Goal: Task Accomplishment & Management: Use online tool/utility

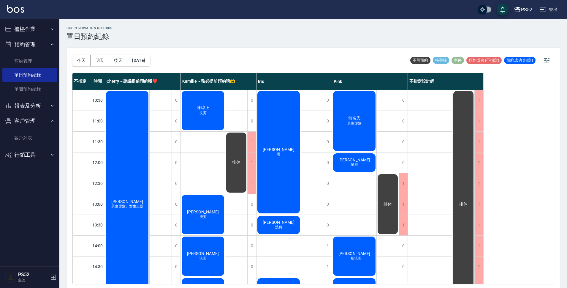
scroll to position [119, 0]
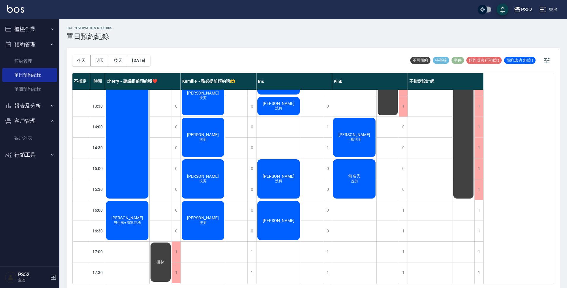
click at [45, 26] on button "櫃檯作業" at bounding box center [29, 28] width 55 height 15
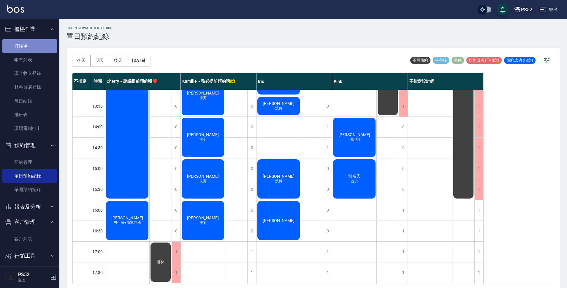
click at [36, 50] on link "打帳單" at bounding box center [29, 46] width 55 height 14
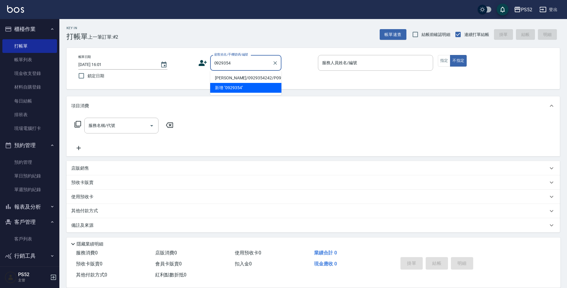
click at [261, 80] on li "[PERSON_NAME]/0929354242/P0929354242" at bounding box center [245, 78] width 71 height 10
type input "[PERSON_NAME]/0929354242/P0929354242"
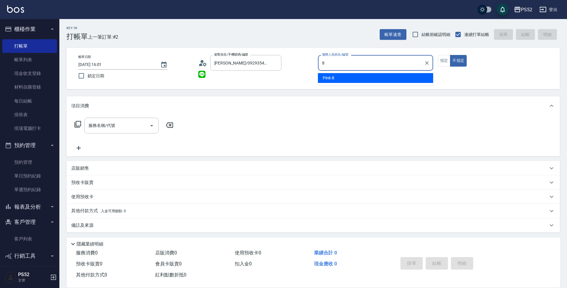
type input "Pink-8"
type button "false"
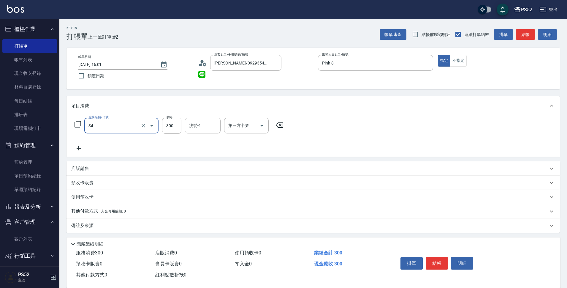
type input "洗髮300元(S4)"
click at [249, 111] on div "項目消費" at bounding box center [314, 105] width 494 height 19
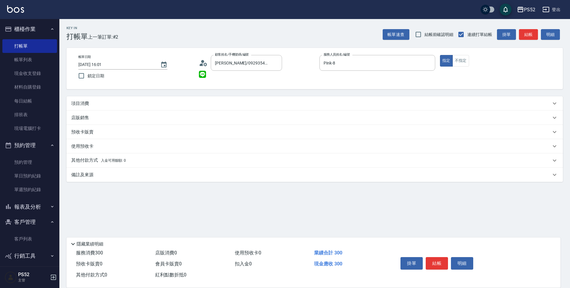
click at [239, 106] on div "項目消費" at bounding box center [311, 103] width 480 height 6
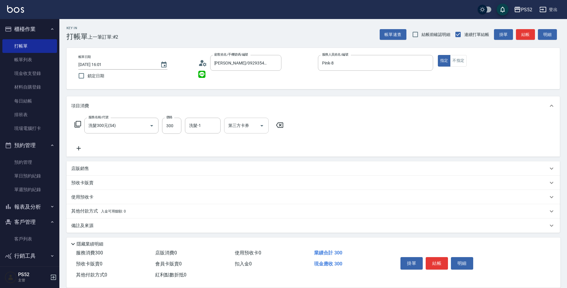
click at [244, 126] on div "第三方卡券 第三方卡券" at bounding box center [246, 126] width 45 height 16
click at [244, 176] on span "儲值卡" at bounding box center [246, 180] width 45 height 10
type input "儲值卡"
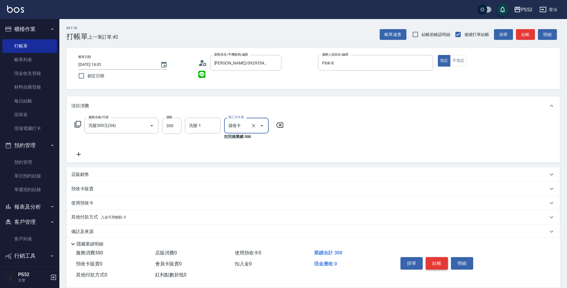
click at [430, 260] on button "結帳" at bounding box center [437, 263] width 22 height 12
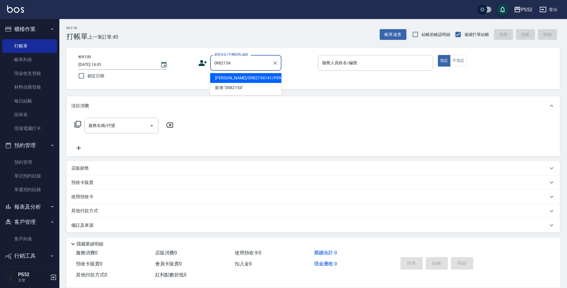
type input "[PERSON_NAME]/0982154141/P0982154141"
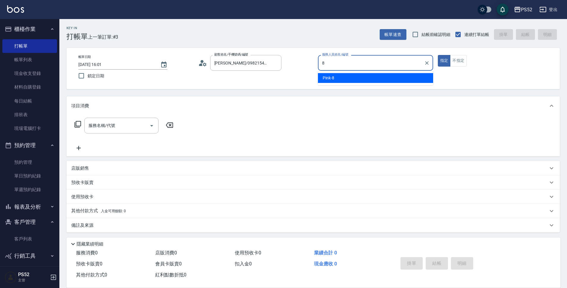
type input "Pink-8"
type button "true"
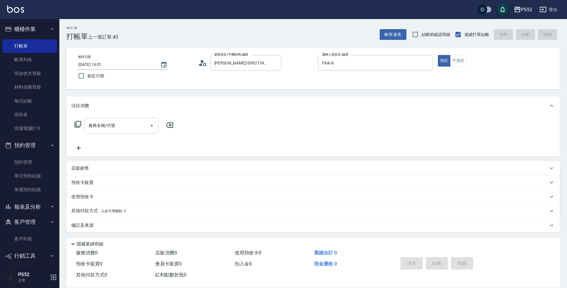
click at [115, 128] on div "服務名稱/代號 服務名稱/代號" at bounding box center [121, 126] width 74 height 16
drag, startPoint x: 124, startPoint y: 131, endPoint x: 97, endPoint y: 132, distance: 26.7
click at [97, 132] on div "0982154 服務名稱/代號" at bounding box center [121, 126] width 74 height 16
type input "0"
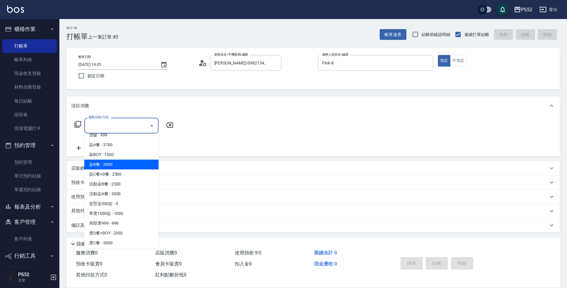
scroll to position [99, 0]
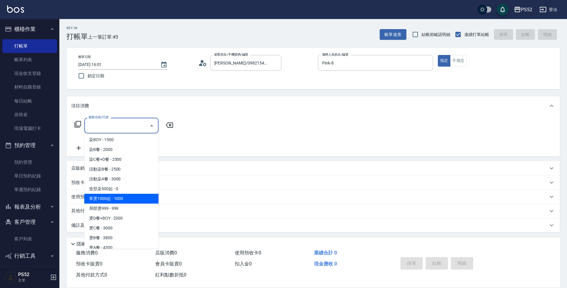
click at [108, 201] on span "單燙1000起 - 1000" at bounding box center [121, 199] width 74 height 10
type input "單燙1000起(P1)"
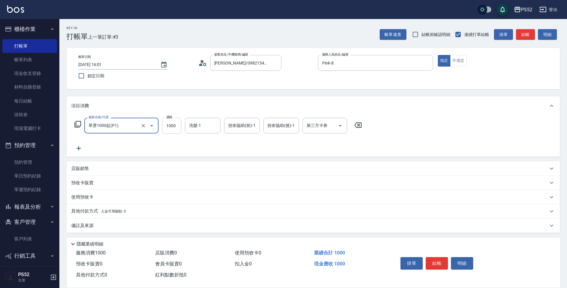
click at [171, 130] on input "1000" at bounding box center [171, 126] width 19 height 16
type input "2000"
click at [433, 257] on button "結帳" at bounding box center [437, 263] width 22 height 12
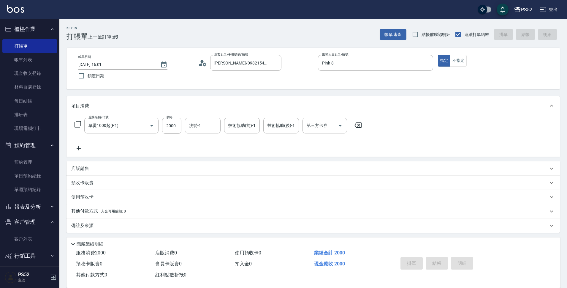
type input "[DATE] 16:04"
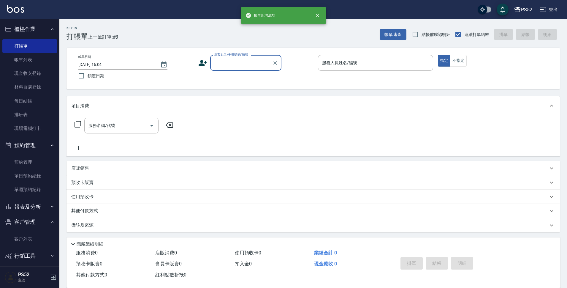
scroll to position [0, 0]
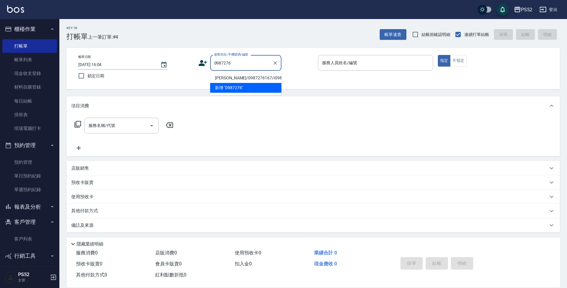
click at [231, 79] on li "[PERSON_NAME]/0987276167/I0987276167" at bounding box center [245, 78] width 71 height 10
type input "[PERSON_NAME]/0987276167/I0987276167"
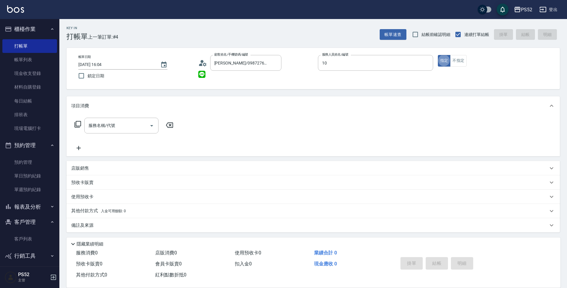
type input "Iris-10"
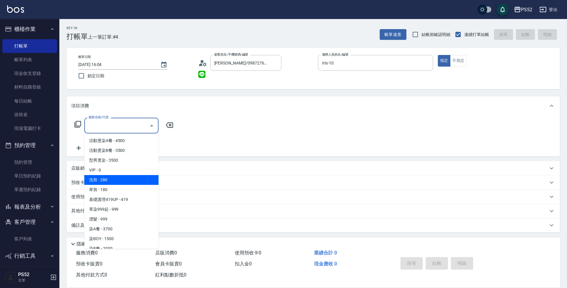
type input "洗剪(C1)"
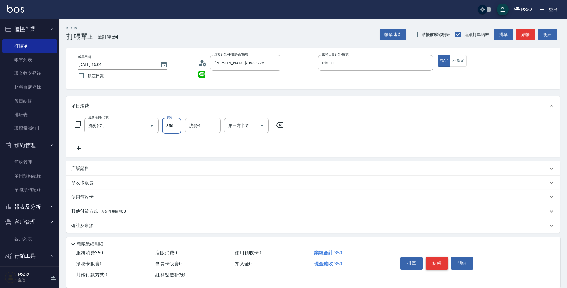
type input "350"
click at [433, 264] on button "結帳" at bounding box center [437, 263] width 22 height 12
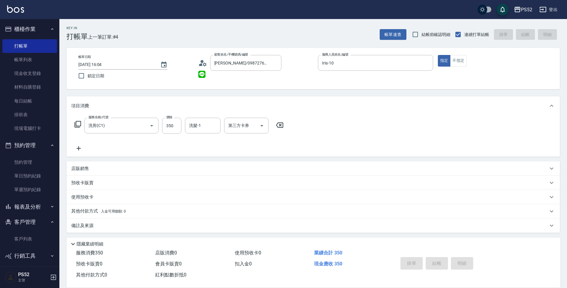
type input "[DATE] 16:05"
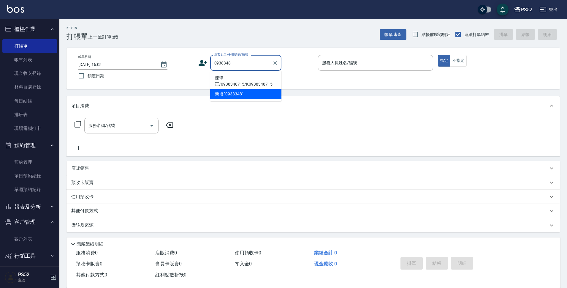
click at [237, 78] on li "陳瑋正/0938348715/K0938348715" at bounding box center [245, 81] width 71 height 16
type input "陳瑋正/0938348715/K0938348715"
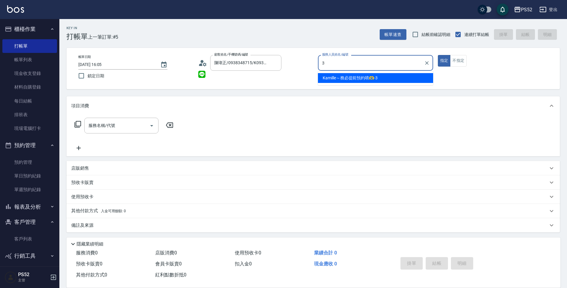
type input "Kamille～務必提前預約唷🫶-3"
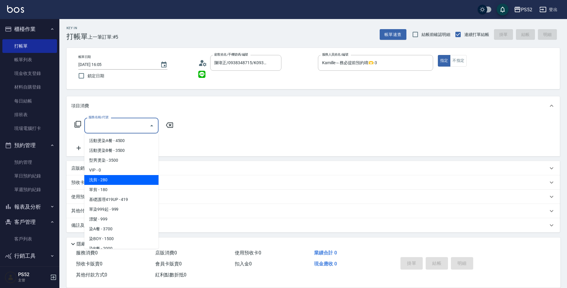
type input "洗剪(C1)"
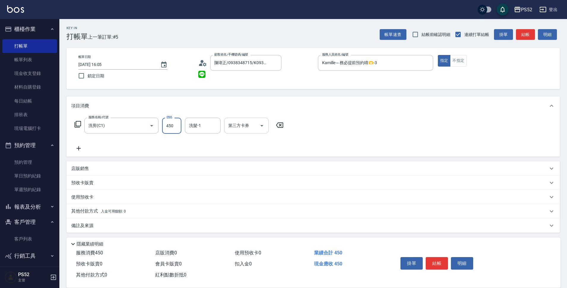
type input "450"
click at [255, 124] on input "第三方卡券" at bounding box center [242, 125] width 30 height 10
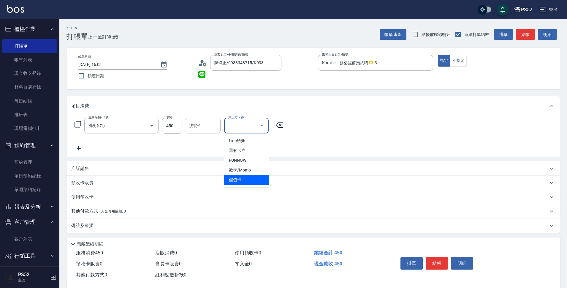
click at [248, 176] on span "儲值卡" at bounding box center [246, 180] width 45 height 10
type input "儲值卡"
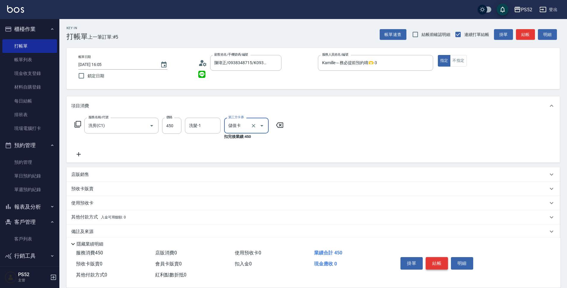
click at [434, 259] on button "結帳" at bounding box center [437, 263] width 22 height 12
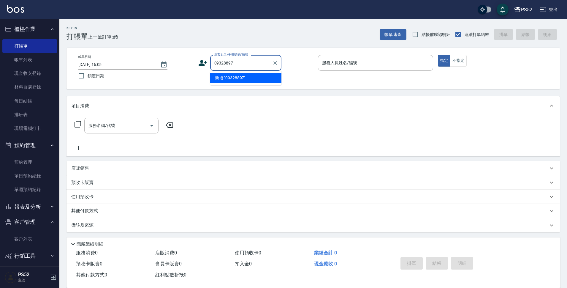
click at [219, 77] on li "新增 "09328897"" at bounding box center [245, 78] width 71 height 10
click at [237, 60] on input "09328897" at bounding box center [241, 63] width 57 height 10
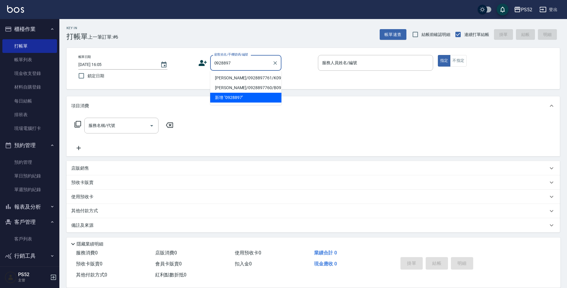
click at [248, 81] on li "[PERSON_NAME]/0928897761/K0928897761" at bounding box center [245, 78] width 71 height 10
type input "[PERSON_NAME]/0928897761/K0928897761"
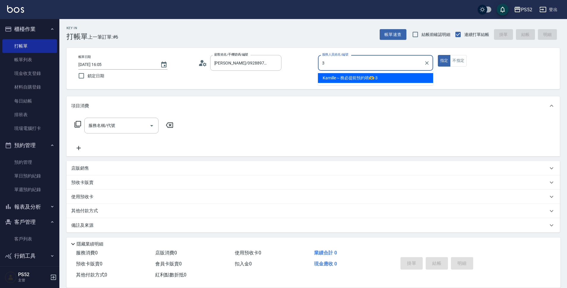
type input "Kamille～務必提前預約唷🫶-3"
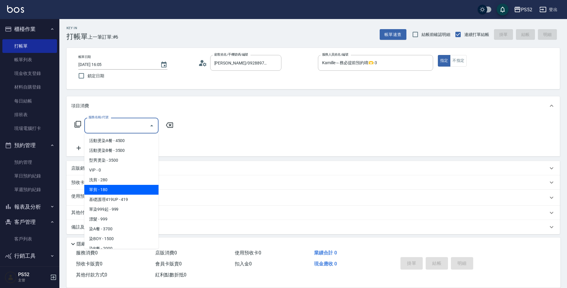
type input "單剪(C2)"
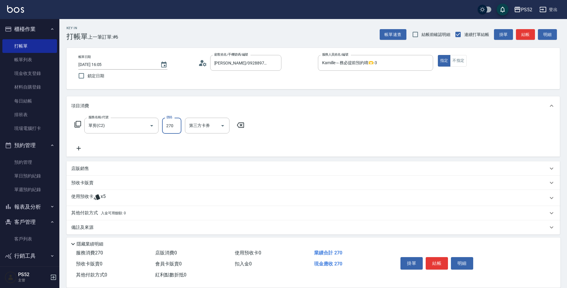
type input "270"
click at [214, 134] on div "服務名稱/代號 單剪(C2) 服務名稱/代號 價格 270 價格 第三方卡券 第三方卡券" at bounding box center [159, 135] width 177 height 34
click at [212, 130] on input "第三方卡券" at bounding box center [203, 125] width 30 height 10
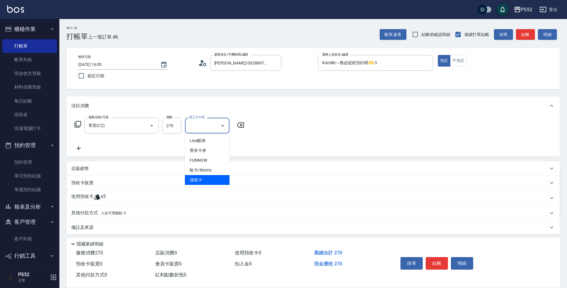
click at [199, 180] on span "儲值卡" at bounding box center [207, 180] width 45 height 10
type input "儲值卡"
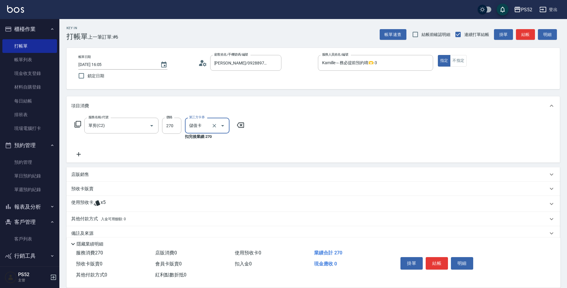
click at [78, 153] on icon at bounding box center [79, 154] width 4 height 4
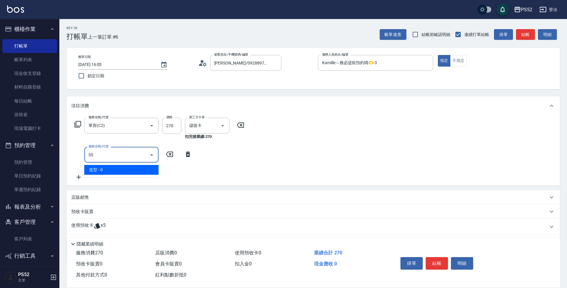
type input "造型(S5)"
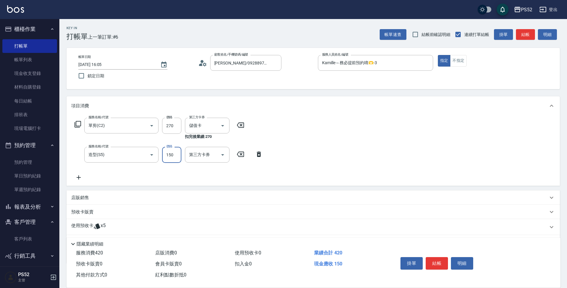
type input "150"
click at [204, 146] on div "服務名稱/代號 單剪(C2) 服務名稱/代號 價格 270 價格 第三方卡券 儲值卡 第三方卡券 扣完後業績: 270 服務名稱/代號 造型(S5) 服務名稱…" at bounding box center [168, 149] width 195 height 63
click at [200, 162] on div "第三方卡券" at bounding box center [207, 155] width 45 height 16
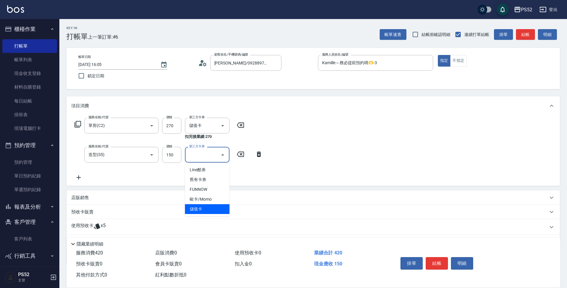
click at [189, 207] on span "儲值卡" at bounding box center [207, 209] width 45 height 10
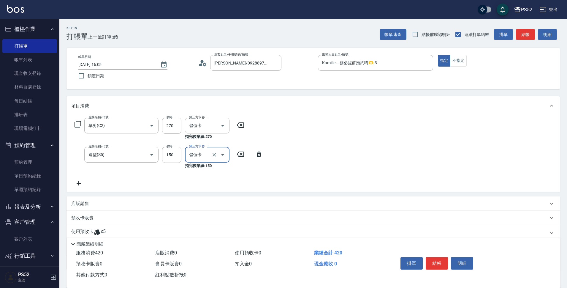
type input "儲值卡"
click at [106, 233] on div "使用預收卡 x5" at bounding box center [309, 232] width 477 height 9
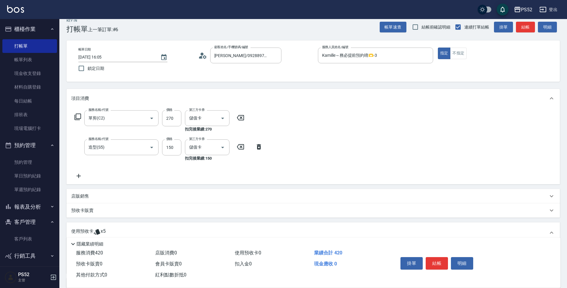
scroll to position [59, 0]
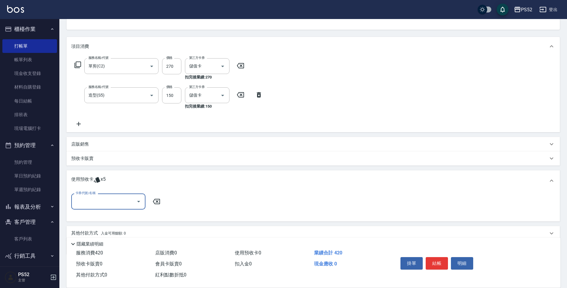
click at [122, 198] on input "卡券代號/名稱" at bounding box center [104, 201] width 60 height 10
click at [125, 216] on div "洗髮卡 剩餘5張" at bounding box center [108, 217] width 74 height 10
type input "洗髮卡"
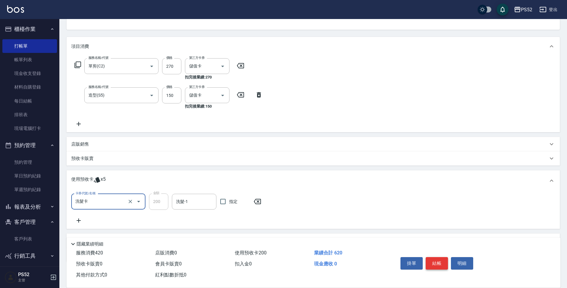
click at [435, 257] on button "結帳" at bounding box center [437, 263] width 22 height 12
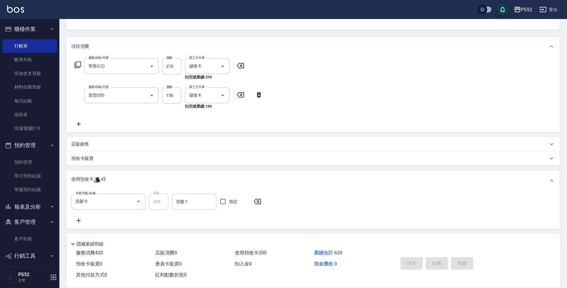
type input "[DATE] 16:06"
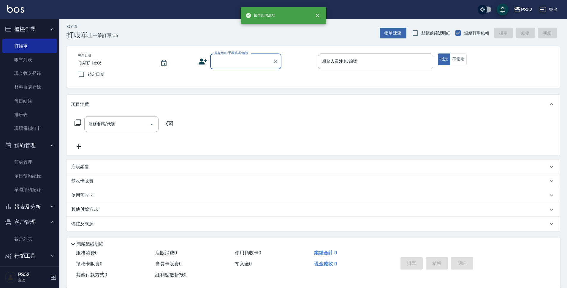
scroll to position [0, 0]
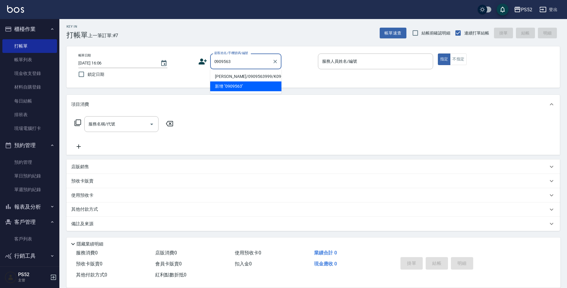
click at [229, 75] on li "[PERSON_NAME]/0909563999/K0909563999" at bounding box center [245, 77] width 71 height 10
type input "[PERSON_NAME]/0909563999/K0909563999"
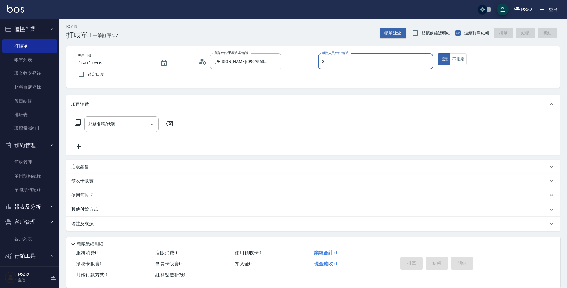
type input "Kamille～務必提前預約唷🫶-3"
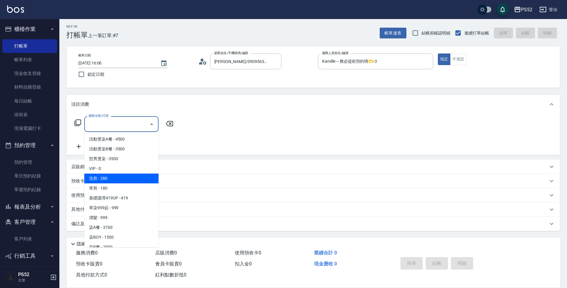
type input "洗剪(C1)"
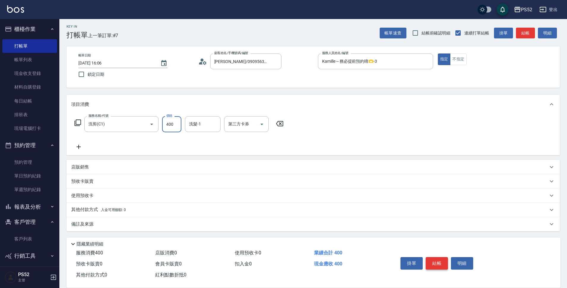
type input "400"
click at [441, 260] on button "結帳" at bounding box center [437, 263] width 22 height 12
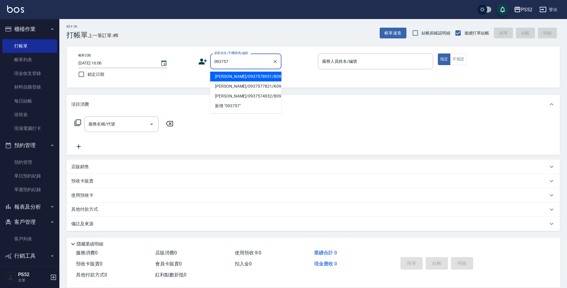
type input "[PERSON_NAME]/0937578951/B0937578951"
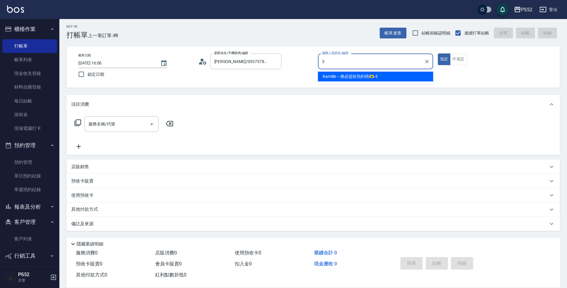
type input "Kamille～務必提前預約唷🫶-3"
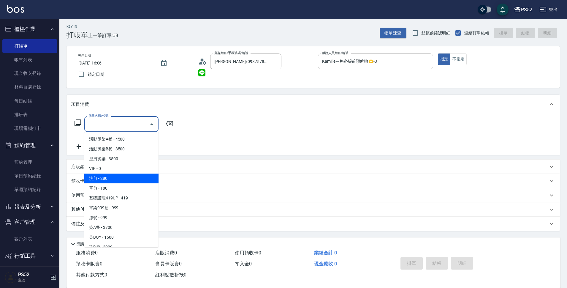
type input "洗剪(C1)"
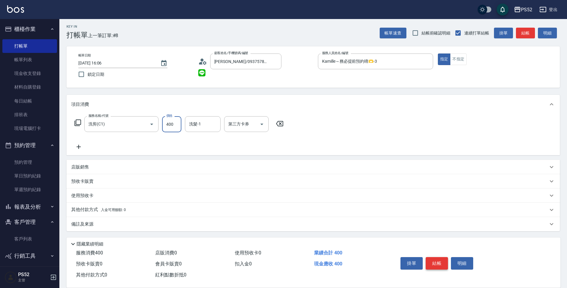
type input "400"
click at [444, 259] on button "結帳" at bounding box center [437, 263] width 22 height 12
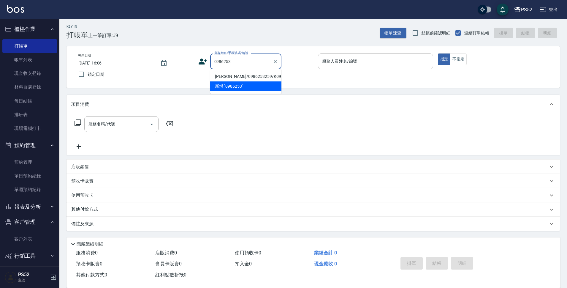
click at [225, 77] on li "[PERSON_NAME]/0986253259/K0986253259" at bounding box center [245, 77] width 71 height 10
type input "[PERSON_NAME]/0986253259/K0986253259"
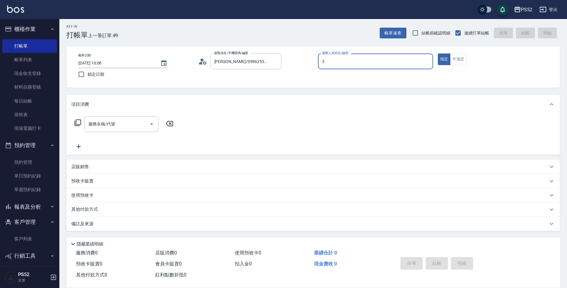
type input "Kamille～務必提前預約唷🫶-3"
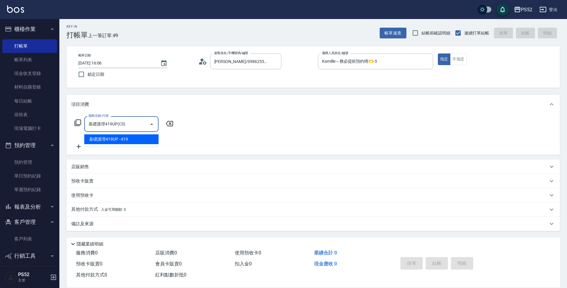
type input "基礎護理419UP(C3)"
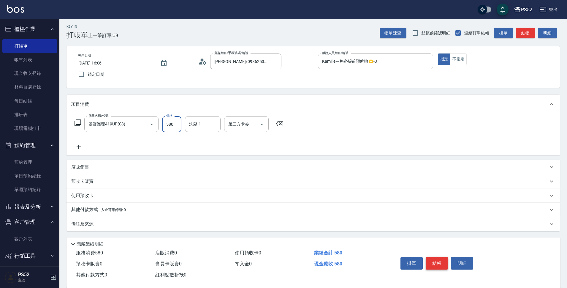
type input "580"
click at [430, 257] on button "結帳" at bounding box center [437, 263] width 22 height 12
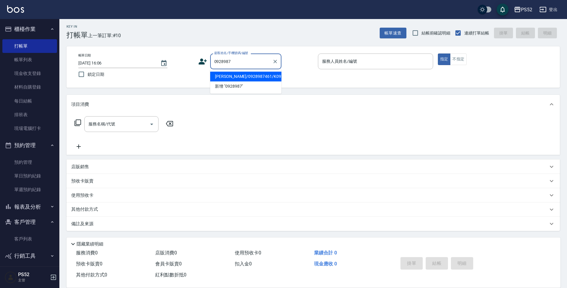
type input "[PERSON_NAME]/0928987461/K0928987461"
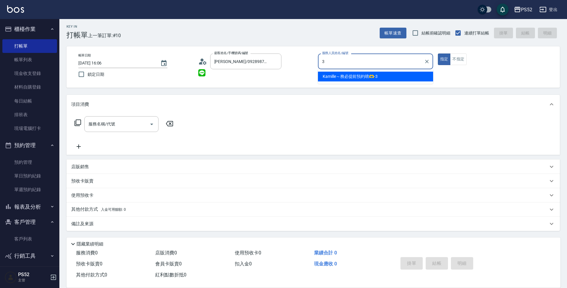
type input "Kamille～務必提前預約唷🫶-3"
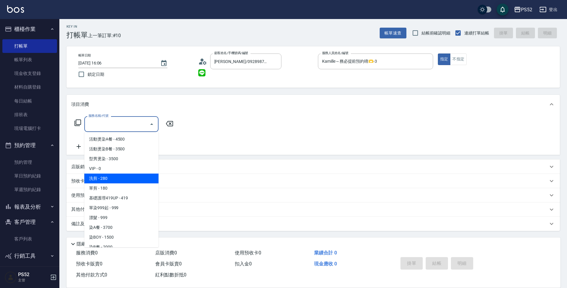
type input "洗剪(C1)"
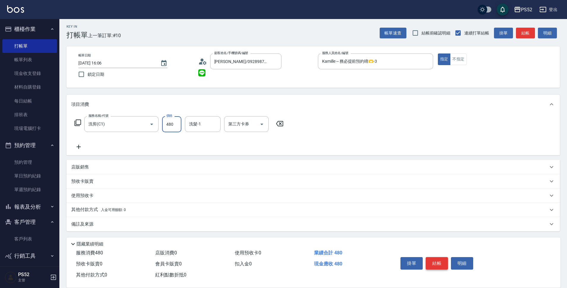
type input "480"
click at [430, 257] on button "結帳" at bounding box center [437, 263] width 22 height 12
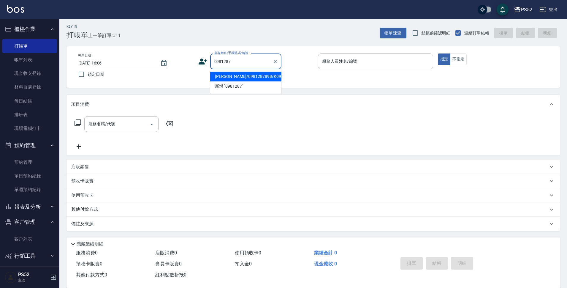
type input "[PERSON_NAME]/0981287898/K0981287898"
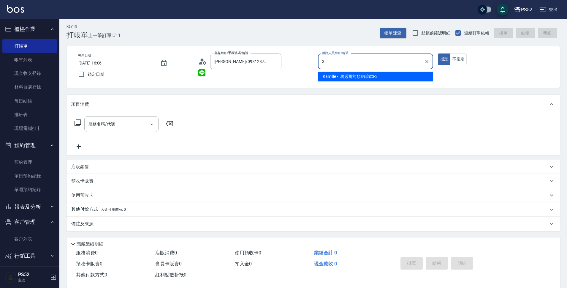
type input "Kamille～務必提前預約唷🫶-3"
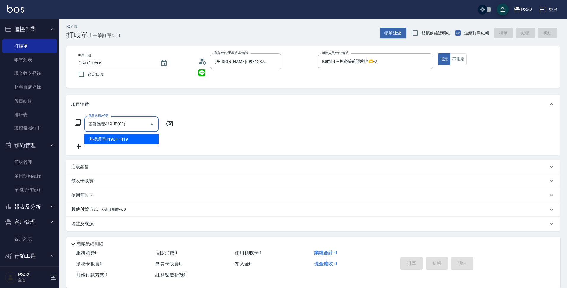
type input "基礎護理419UP(C3)"
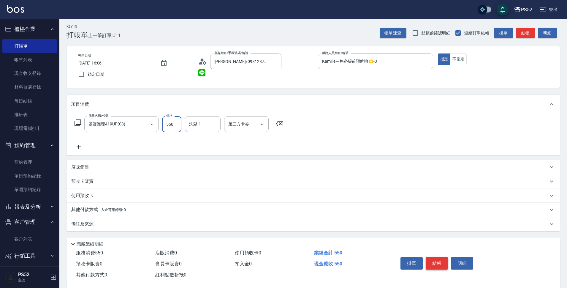
type input "550"
click at [430, 257] on button "結帳" at bounding box center [437, 263] width 22 height 12
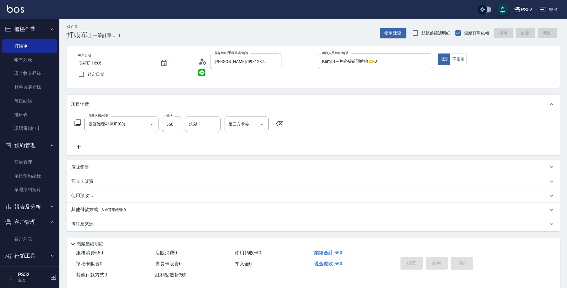
type input "[DATE] 16:07"
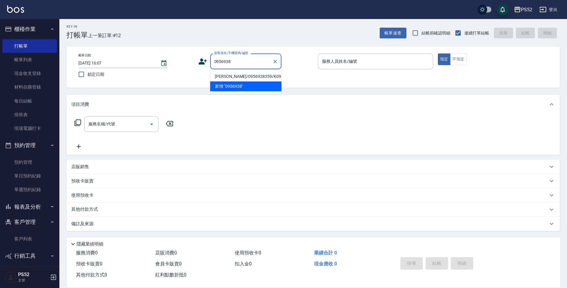
click at [235, 78] on li "[PERSON_NAME]/0956938359/K0956938359" at bounding box center [245, 77] width 71 height 10
type input "[PERSON_NAME]/0956938359/K0956938359"
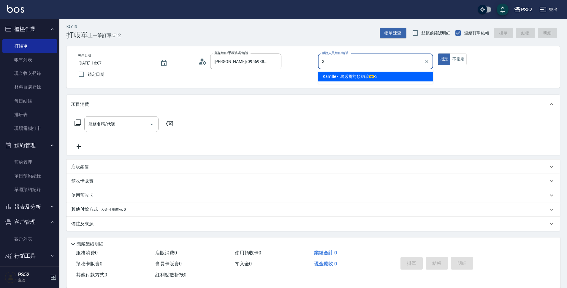
type input "Kamille～務必提前預約唷🫶-3"
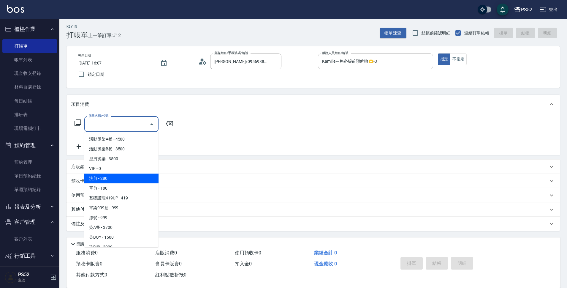
type input "洗剪(C1)"
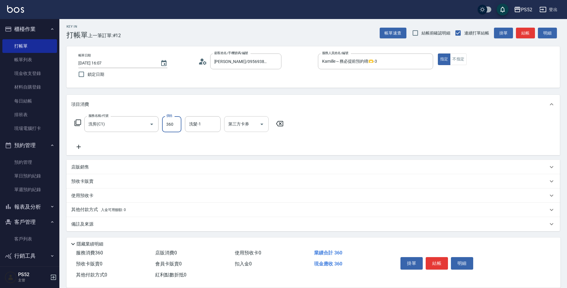
type input "360"
click at [249, 129] on input "第三方卡券" at bounding box center [242, 124] width 30 height 10
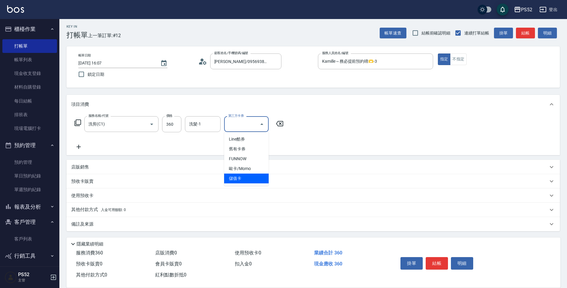
click at [243, 181] on span "儲值卡" at bounding box center [246, 178] width 45 height 10
type input "儲值卡"
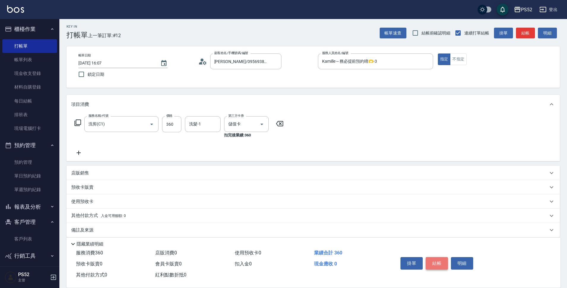
click at [441, 261] on button "結帳" at bounding box center [437, 263] width 22 height 12
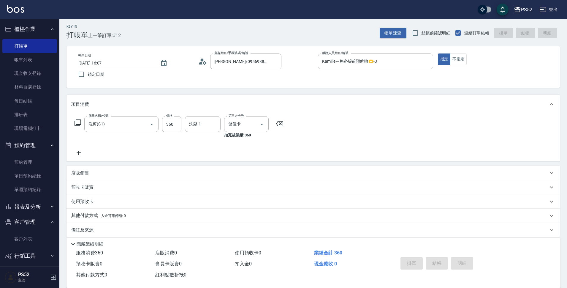
type input "[DATE] 16:36"
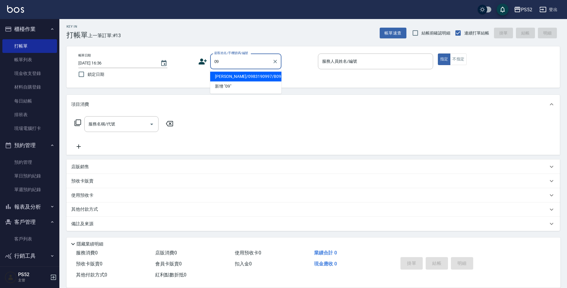
type input "0"
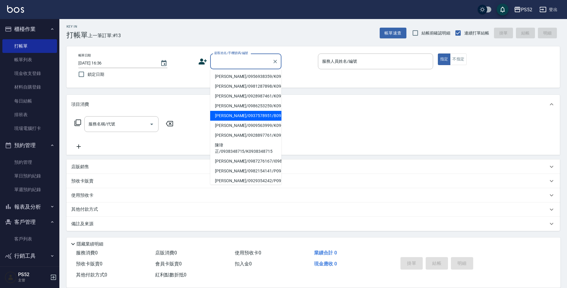
click at [29, 224] on button "客戶管理" at bounding box center [29, 221] width 55 height 15
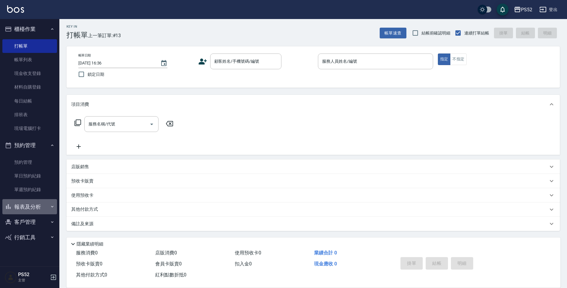
click at [33, 210] on button "報表及分析" at bounding box center [29, 206] width 55 height 15
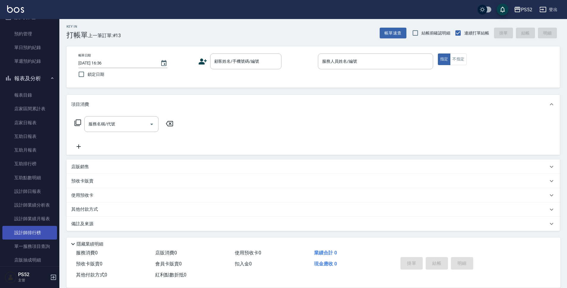
scroll to position [129, 0]
click at [37, 196] on link "設計師日報表" at bounding box center [29, 191] width 55 height 14
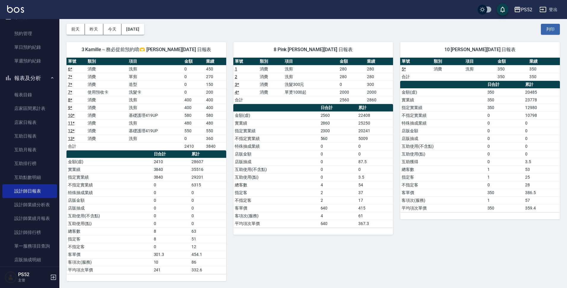
scroll to position [24, 0]
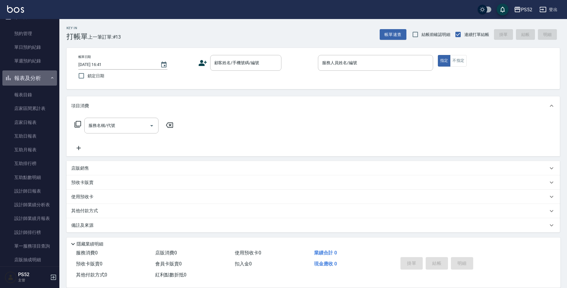
click at [32, 78] on button "報表及分析" at bounding box center [29, 77] width 55 height 15
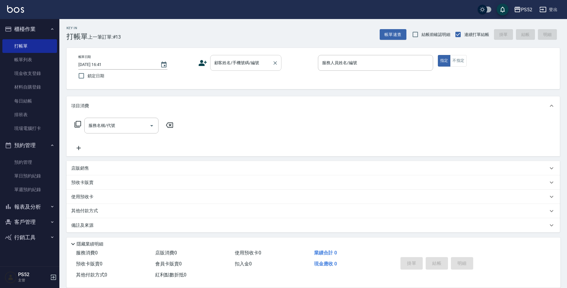
click at [223, 59] on div "顧客姓名/手機號碼/編號 顧客姓名/手機號碼/編號" at bounding box center [245, 63] width 71 height 16
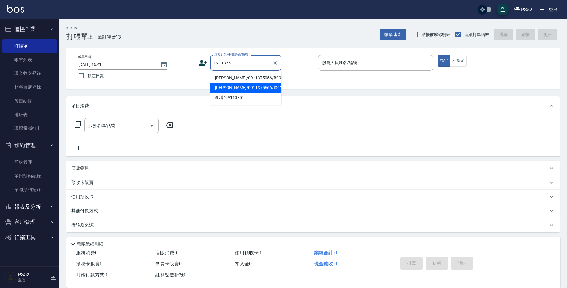
click at [222, 93] on li "[PERSON_NAME]/0911375666/I0911375666" at bounding box center [245, 88] width 71 height 10
type input "[PERSON_NAME]/0911375666/I0911375666"
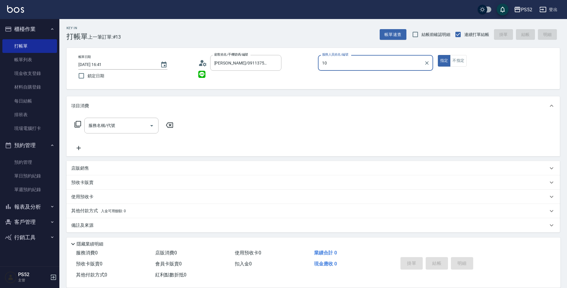
type input "10"
type button "true"
type input "Iris-10"
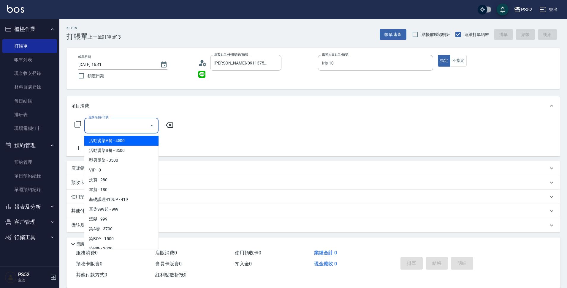
click at [129, 131] on input "服務名稱/代號" at bounding box center [117, 125] width 60 height 10
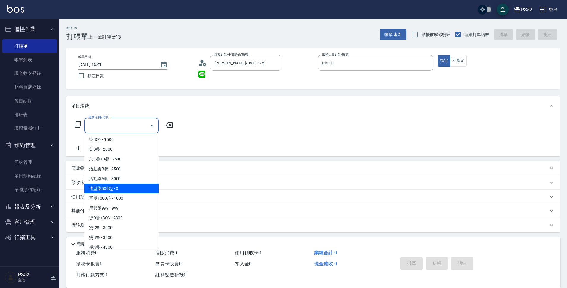
scroll to position [99, 0]
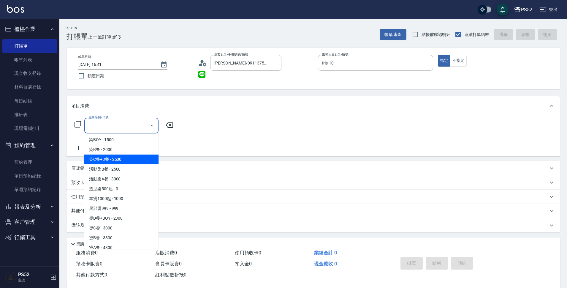
click at [126, 164] on span "染C餐+D餐 - 2500" at bounding box center [121, 159] width 74 height 10
type input "染C餐+D餐(L6)"
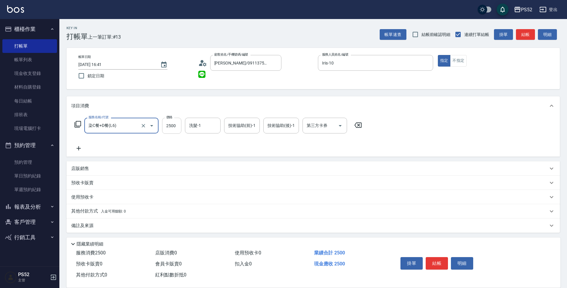
click at [168, 128] on input "2500" at bounding box center [171, 126] width 19 height 16
type input "2099"
click at [313, 125] on div "第三方卡券 第三方卡券" at bounding box center [325, 126] width 45 height 16
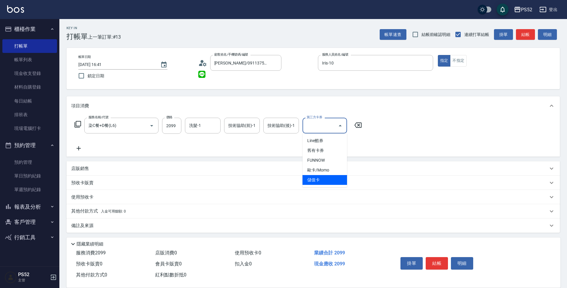
click at [316, 175] on span "儲值卡" at bounding box center [325, 180] width 45 height 10
type input "儲值卡"
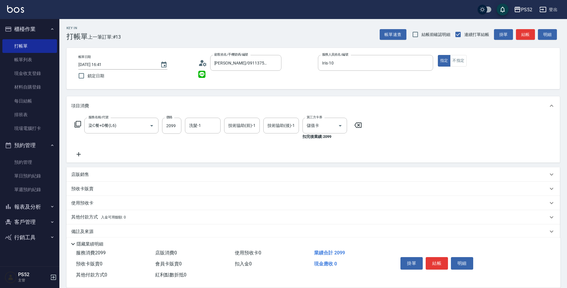
click at [78, 154] on icon at bounding box center [79, 154] width 4 height 4
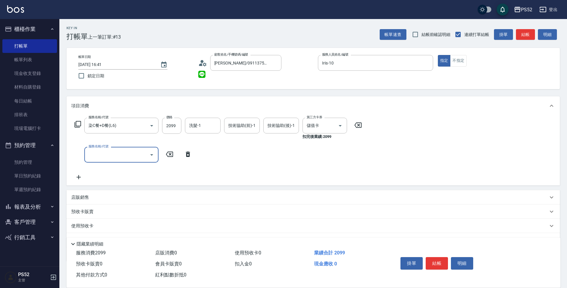
click at [96, 155] on input "服務名稱/代號" at bounding box center [117, 154] width 60 height 10
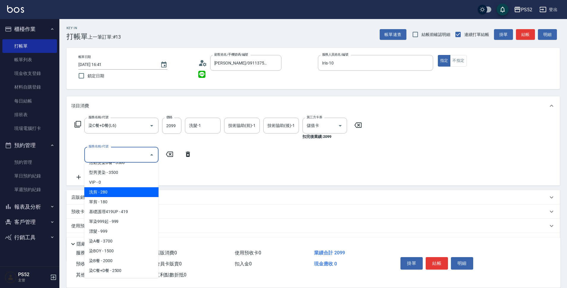
scroll to position [10, 0]
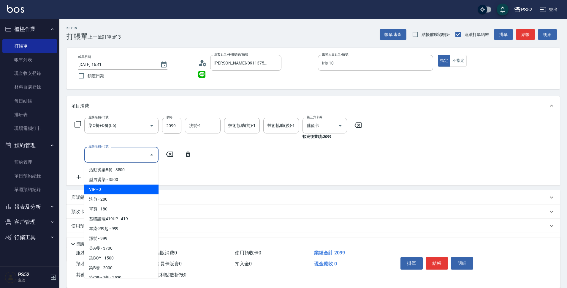
click at [123, 186] on span "VIP - 0" at bounding box center [121, 189] width 74 height 10
type input "VIP(888)"
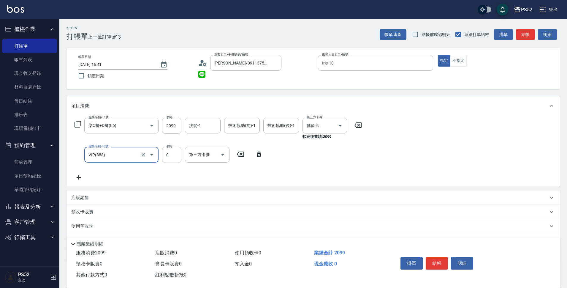
click at [169, 151] on input "0" at bounding box center [171, 155] width 19 height 16
type input "1000"
click at [440, 257] on button "結帳" at bounding box center [437, 263] width 22 height 12
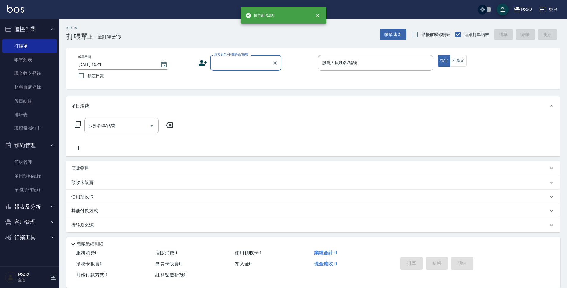
scroll to position [0, 0]
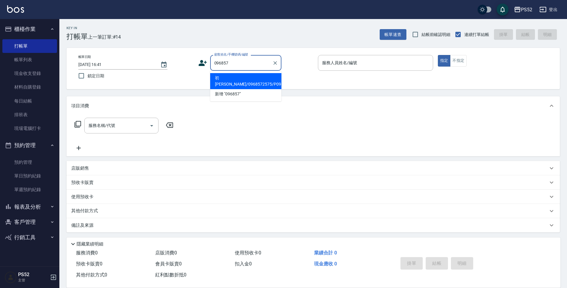
type input "初[PERSON_NAME]/0968572575/P0968572575"
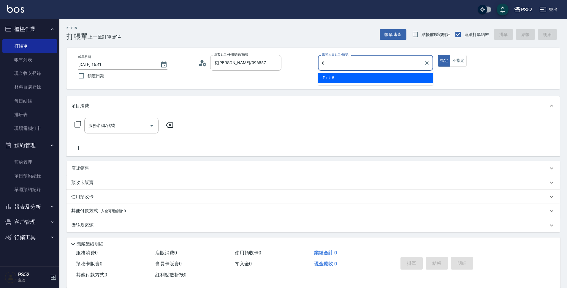
type input "Pink-8"
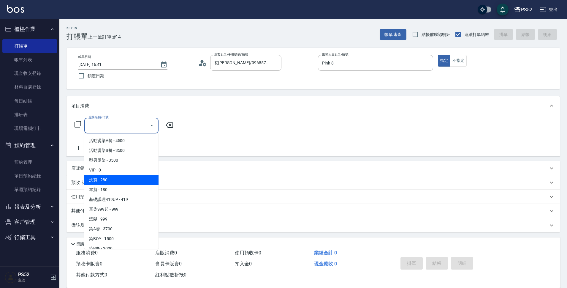
type input "洗剪(C1)"
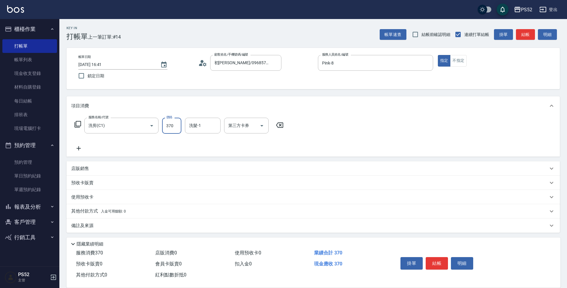
type input "370"
click at [441, 257] on button "結帳" at bounding box center [437, 263] width 22 height 12
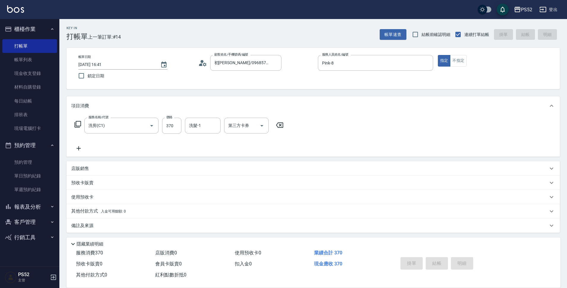
type input "[DATE] 16:42"
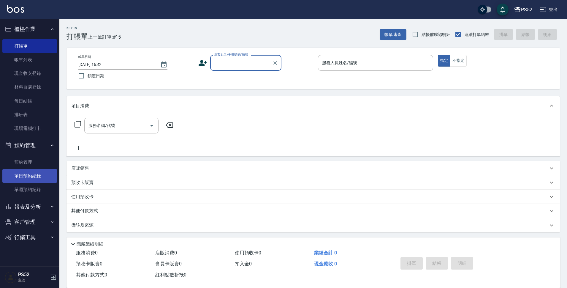
click at [29, 176] on link "單日預約紀錄" at bounding box center [29, 176] width 55 height 14
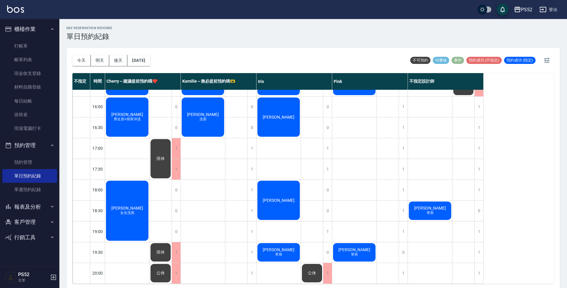
scroll to position [2, 0]
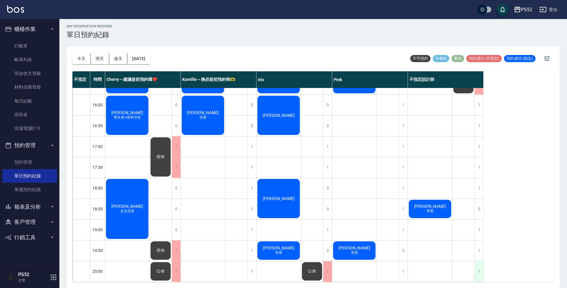
click at [481, 264] on div "1" at bounding box center [479, 271] width 9 height 20
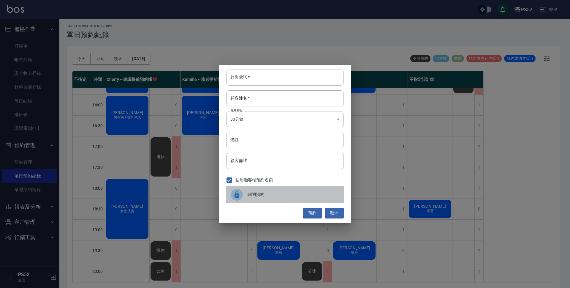
click at [253, 192] on span "關閉預約" at bounding box center [293, 194] width 91 height 6
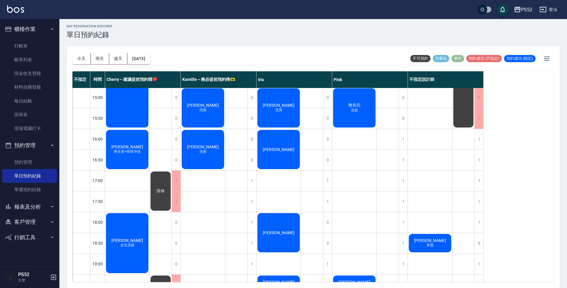
scroll to position [188, 0]
click at [475, 143] on div "1" at bounding box center [479, 139] width 9 height 20
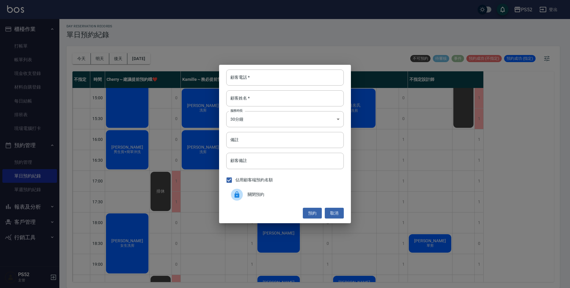
click at [257, 195] on span "關閉預約" at bounding box center [293, 194] width 91 height 6
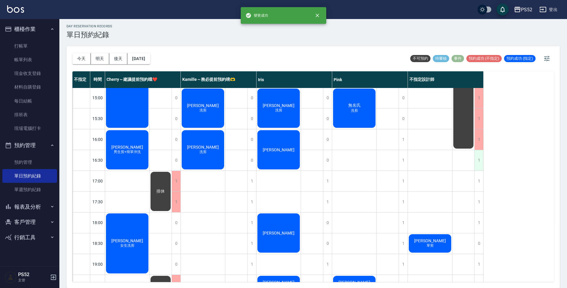
click at [478, 160] on div "1" at bounding box center [479, 160] width 9 height 20
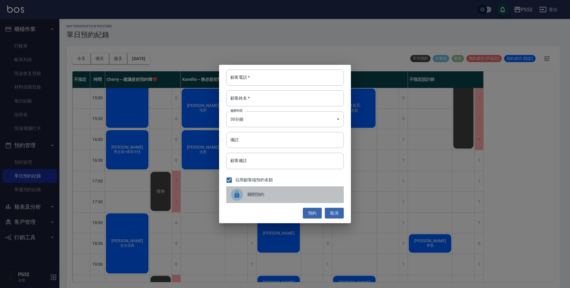
click at [268, 193] on span "關閉預約" at bounding box center [293, 194] width 91 height 6
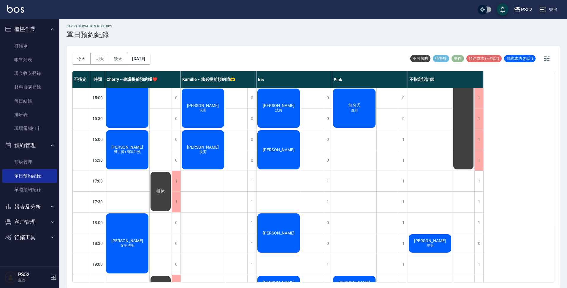
click at [19, 207] on button "報表及分析" at bounding box center [29, 206] width 55 height 15
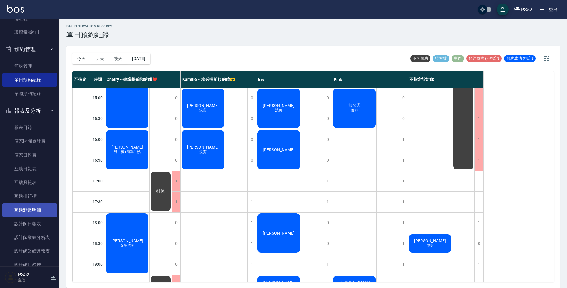
scroll to position [99, 0]
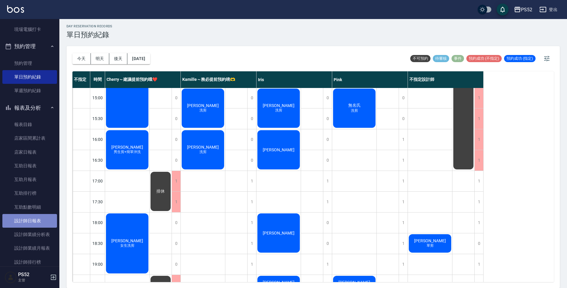
click at [36, 222] on link "設計師日報表" at bounding box center [29, 221] width 55 height 14
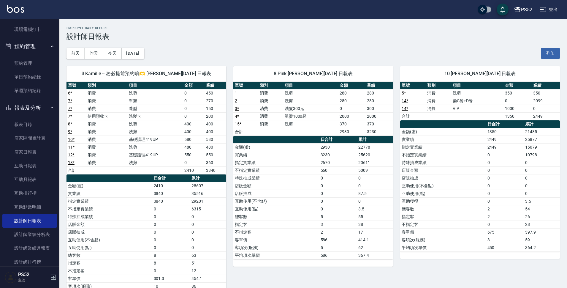
click at [24, 103] on button "報表及分析" at bounding box center [29, 107] width 55 height 15
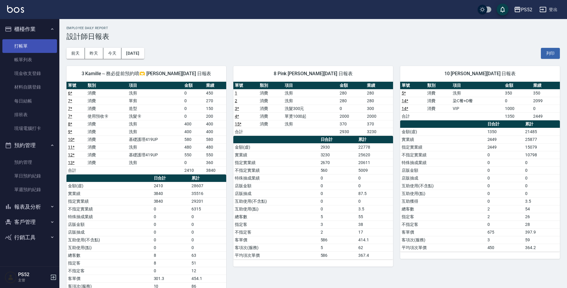
click at [21, 47] on link "打帳單" at bounding box center [29, 46] width 55 height 14
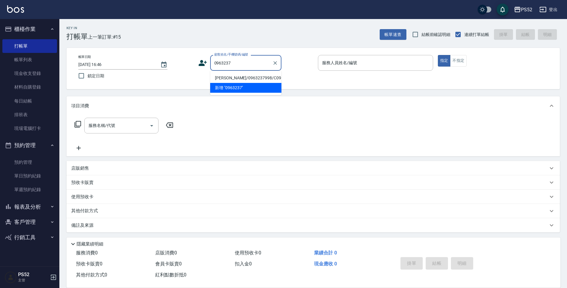
click at [256, 82] on li "[PERSON_NAME]/0963237998/C0963237998" at bounding box center [245, 78] width 71 height 10
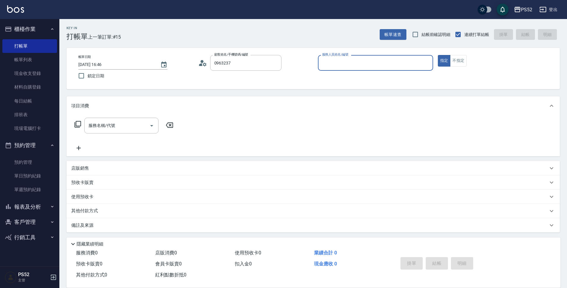
type input "[PERSON_NAME]/0963237998/C0963237998"
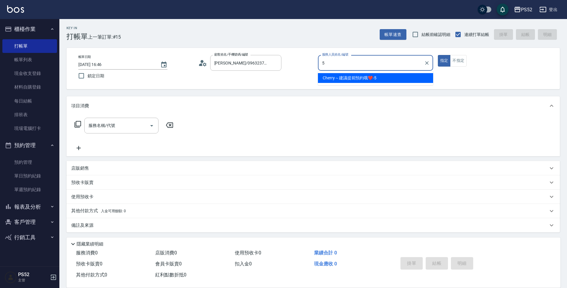
type input "Cherry～建議提前預約哦❤️-5"
type button "true"
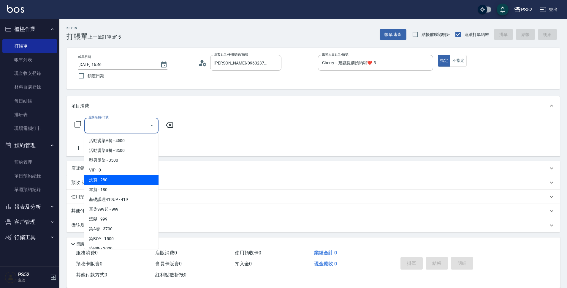
type input "洗剪(C1)"
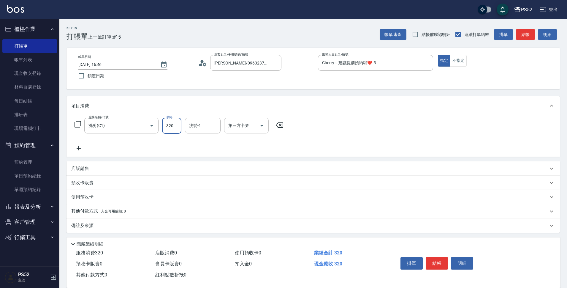
click at [259, 122] on icon "Open" at bounding box center [261, 125] width 7 height 7
type input "320"
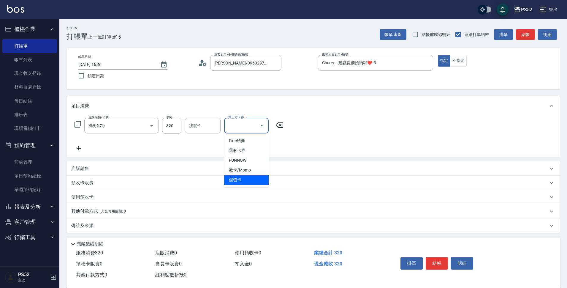
click at [248, 181] on span "儲值卡" at bounding box center [246, 180] width 45 height 10
type input "儲值卡"
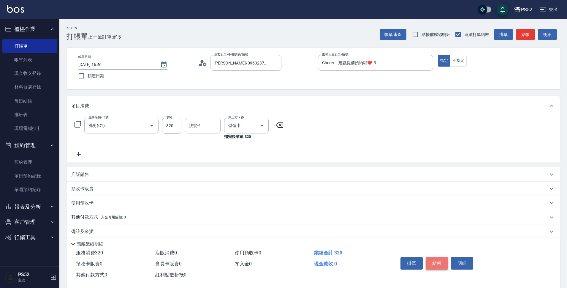
click at [440, 257] on button "結帳" at bounding box center [437, 263] width 22 height 12
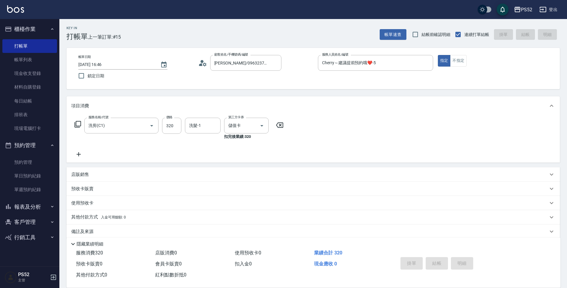
type input "[DATE] 16:47"
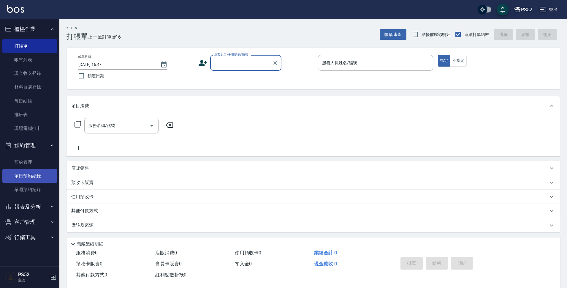
click at [48, 172] on link "單日預約紀錄" at bounding box center [29, 176] width 55 height 14
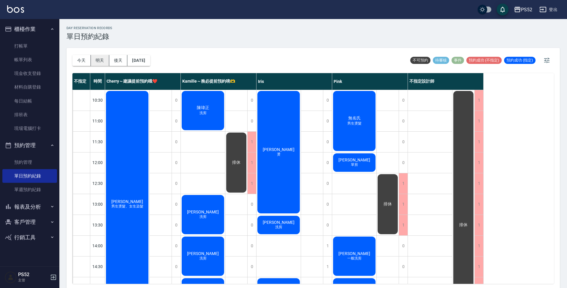
click at [99, 60] on button "明天" at bounding box center [100, 60] width 18 height 11
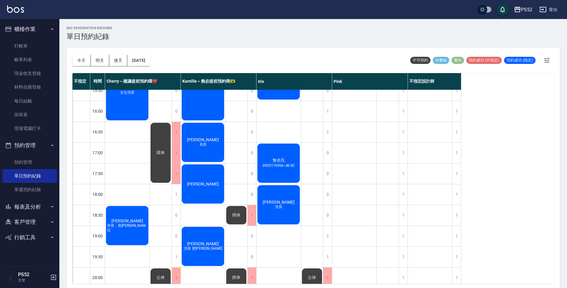
scroll to position [227, 0]
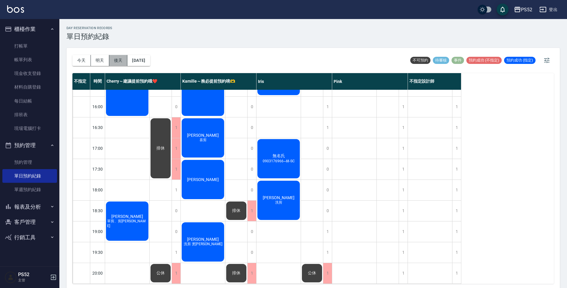
click at [114, 63] on button "後天" at bounding box center [118, 60] width 18 height 11
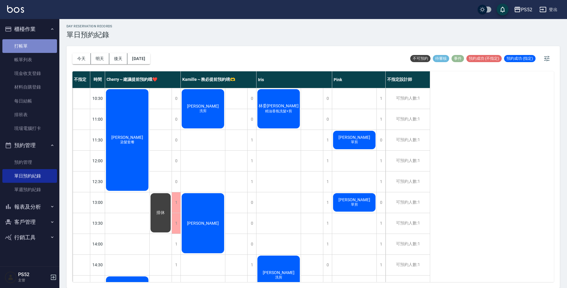
click at [39, 45] on link "打帳單" at bounding box center [29, 46] width 55 height 14
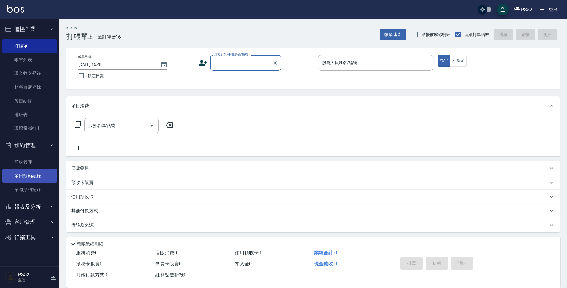
click at [13, 177] on link "單日預約紀錄" at bounding box center [29, 176] width 55 height 14
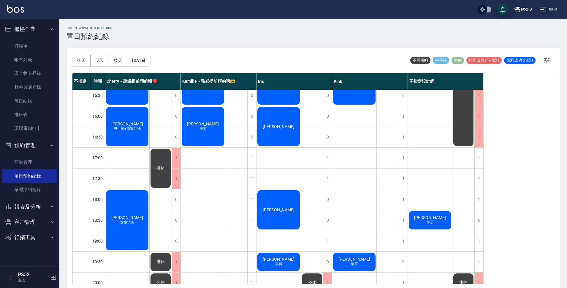
scroll to position [218, 0]
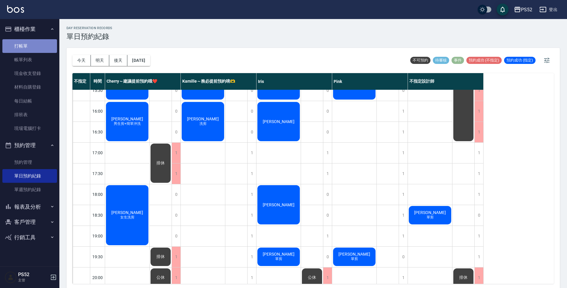
click at [31, 46] on link "打帳單" at bounding box center [29, 46] width 55 height 14
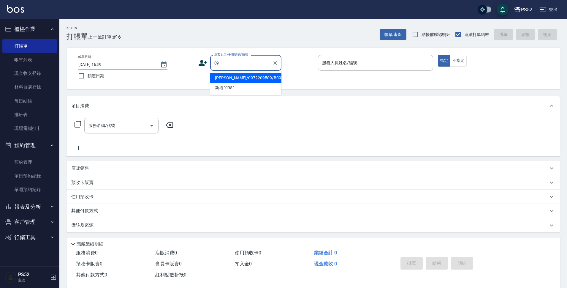
type input "0"
type input "吳"
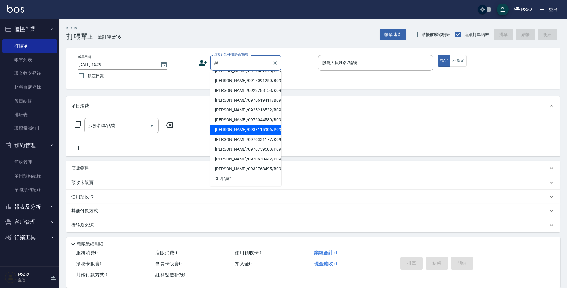
scroll to position [220, 0]
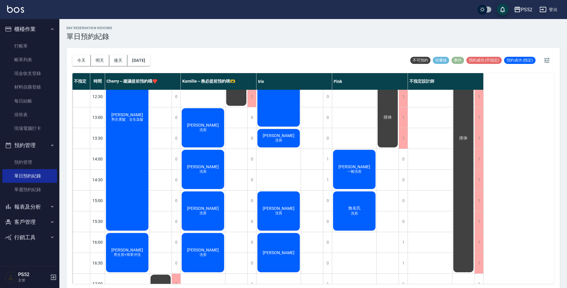
scroll to position [89, 0]
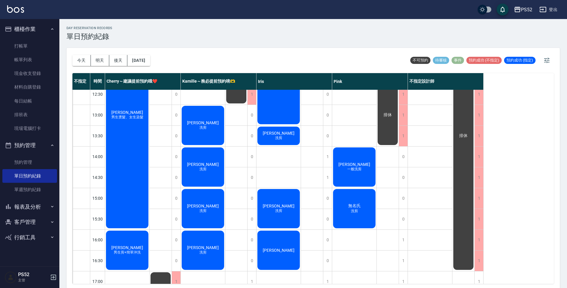
click at [284, 244] on div "[PERSON_NAME]" at bounding box center [279, 250] width 44 height 41
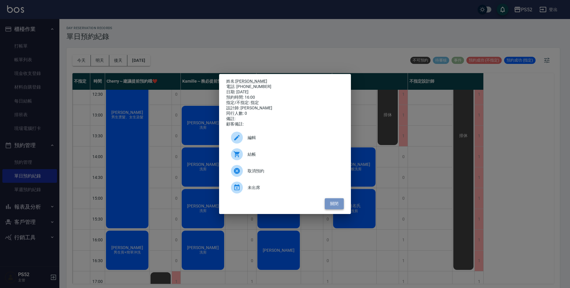
click at [330, 209] on button "關閉" at bounding box center [334, 203] width 19 height 11
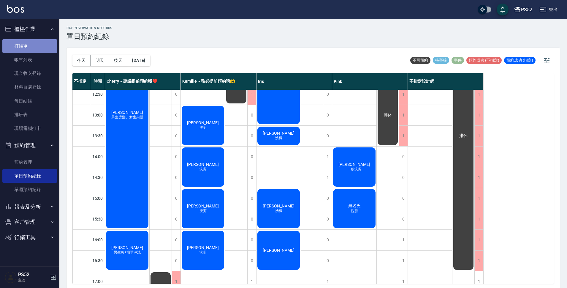
click at [13, 45] on link "打帳單" at bounding box center [29, 46] width 55 height 14
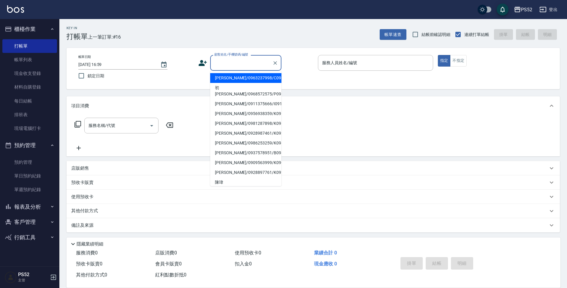
click at [219, 66] on input "顧客姓名/手機號碼/編號" at bounding box center [241, 63] width 57 height 10
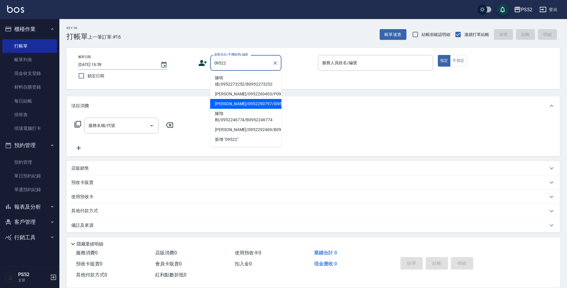
click at [238, 109] on li "[PERSON_NAME]/0952290797/I0952290797" at bounding box center [245, 104] width 71 height 10
type input "[PERSON_NAME]/0952290797/I0952290797"
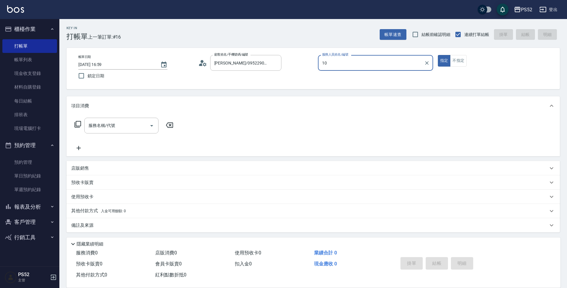
type input "Iris-10"
type button "true"
click at [121, 127] on input "服務名稱/代號" at bounding box center [117, 125] width 60 height 10
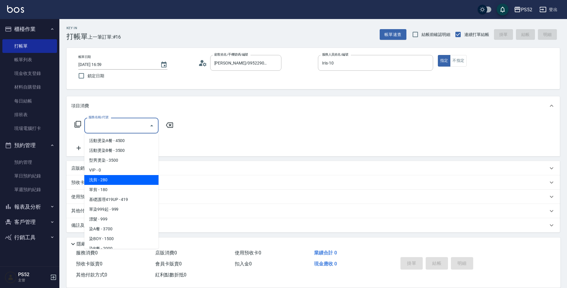
click at [122, 179] on span "洗剪 - 280" at bounding box center [121, 180] width 74 height 10
type input "洗剪(C1)"
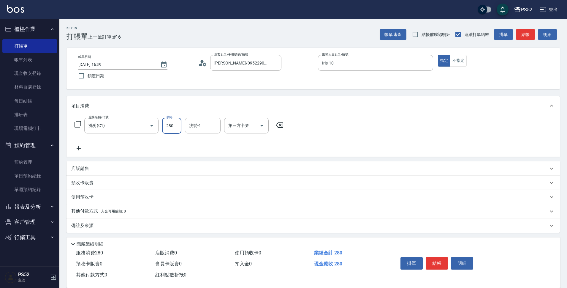
click at [170, 125] on input "280" at bounding box center [171, 126] width 19 height 16
type input "350"
click at [434, 257] on button "結帳" at bounding box center [437, 263] width 22 height 12
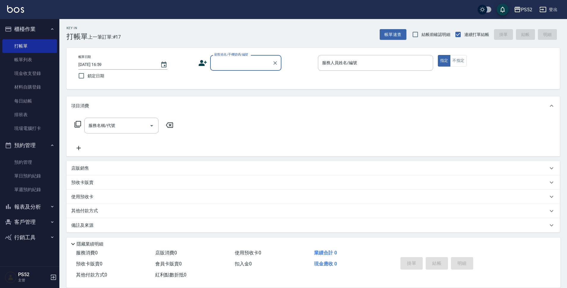
click at [245, 69] on div "顧客姓名/手機號碼/編號" at bounding box center [245, 63] width 71 height 16
type input "0908639"
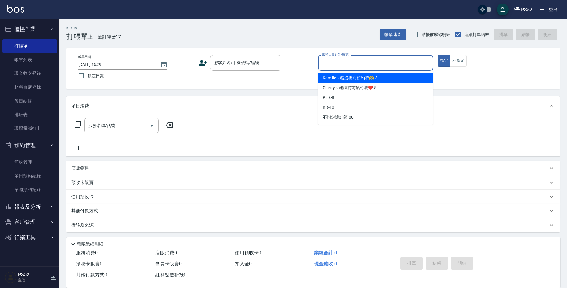
click at [362, 64] on input "服務人員姓名/編號" at bounding box center [376, 63] width 110 height 10
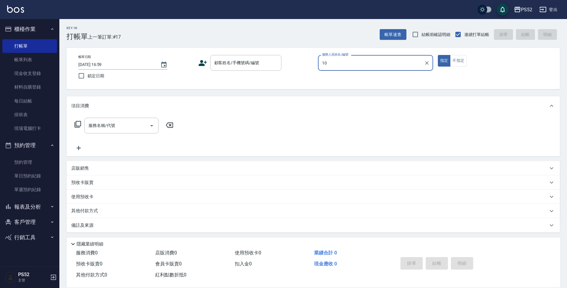
type input "Iris-10"
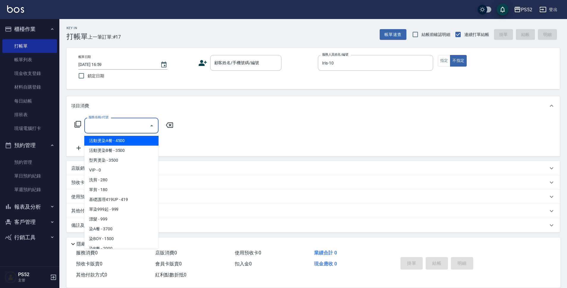
click at [94, 123] on div "服務名稱/代號 服務名稱/代號" at bounding box center [121, 126] width 74 height 16
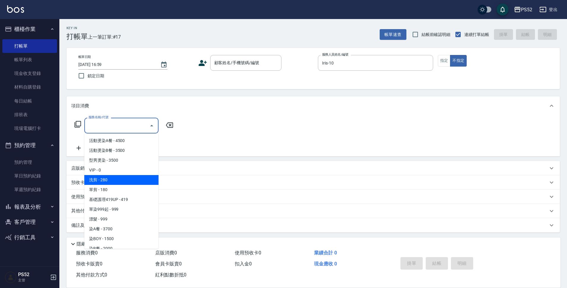
click at [105, 178] on span "洗剪 - 280" at bounding box center [121, 180] width 74 height 10
type input "洗剪(C1)"
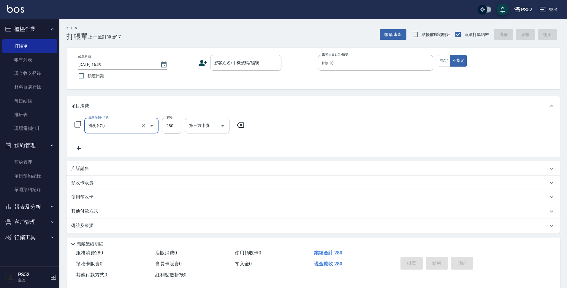
click at [180, 119] on input "280" at bounding box center [171, 126] width 19 height 16
type input "300"
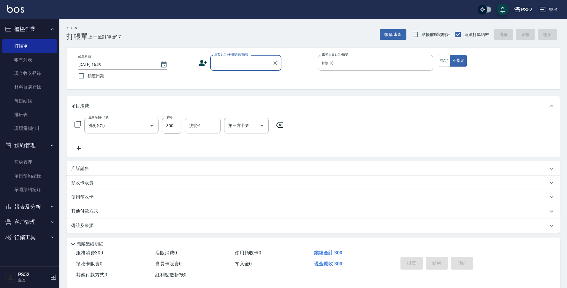
click at [238, 67] on input "顧客姓名/手機號碼/編號" at bounding box center [241, 63] width 57 height 10
click at [238, 64] on input "顧客姓名/手機號碼/編號" at bounding box center [241, 63] width 57 height 10
click at [201, 61] on icon at bounding box center [203, 63] width 8 height 6
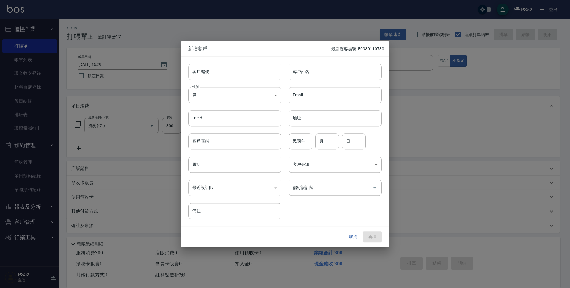
click at [215, 77] on input "客戶編號" at bounding box center [234, 72] width 93 height 16
type input "B"
click at [328, 144] on input "月" at bounding box center [327, 141] width 24 height 16
type input "9"
type input "30"
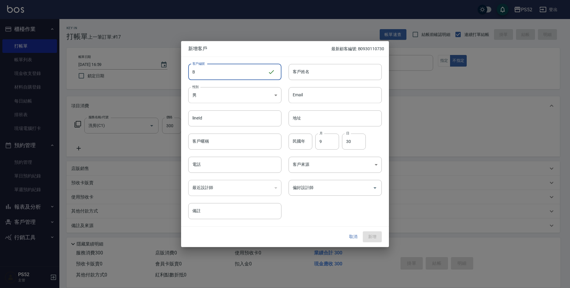
click at [210, 73] on input "B" at bounding box center [228, 72] width 80 height 16
type input "B0908639599"
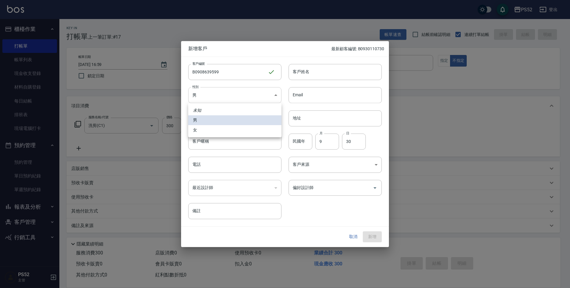
click at [216, 97] on body "PS52 登出 櫃檯作業 打帳單 帳單列表 現金收支登錄 材料自購登錄 每日結帳 排班表 現場電腦打卡 預約管理 預約管理 單日預約紀錄 單週預約紀錄 報表及…" at bounding box center [285, 145] width 570 height 290
click at [206, 132] on li "女" at bounding box center [234, 130] width 93 height 10
type input "[DEMOGRAPHIC_DATA]"
click at [205, 167] on input "電話" at bounding box center [234, 165] width 93 height 16
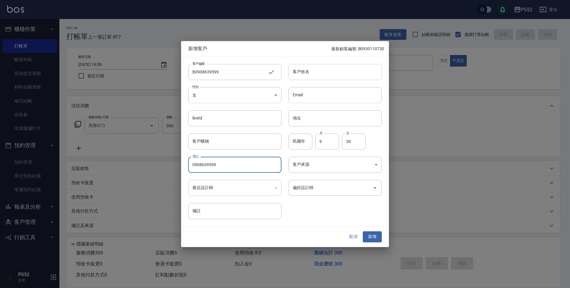
type input "0908639599"
click at [298, 73] on input "客戶姓名" at bounding box center [335, 72] width 93 height 16
type input "[PERSON_NAME]"
click at [362, 238] on button "取消" at bounding box center [353, 236] width 19 height 11
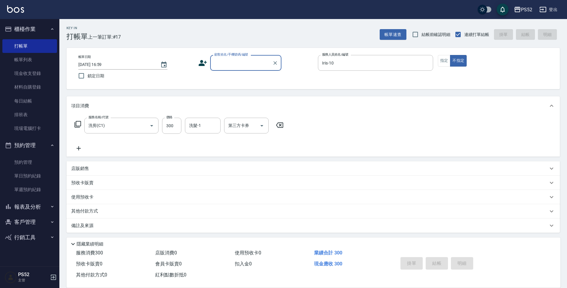
click at [255, 67] on input "顧客姓名/手機號碼/編號" at bounding box center [241, 63] width 57 height 10
click at [206, 64] on icon at bounding box center [202, 63] width 9 height 9
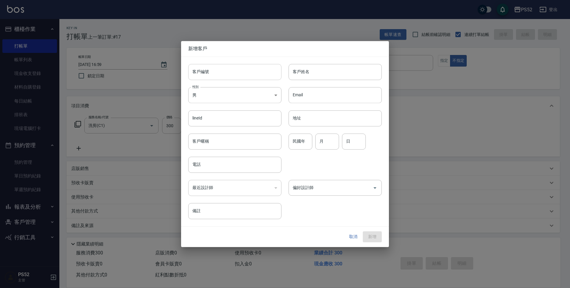
click at [211, 64] on input "客戶編號" at bounding box center [234, 72] width 93 height 16
paste input "B9B0691141"
type input "B0908639599"
click at [199, 164] on input "電話" at bounding box center [234, 165] width 93 height 16
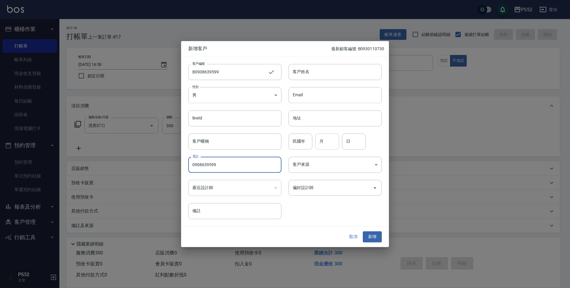
type input "0908639599"
click at [332, 144] on input "月" at bounding box center [327, 141] width 24 height 16
type input "9"
type input "30"
click at [333, 76] on input "客戶姓名" at bounding box center [335, 72] width 93 height 16
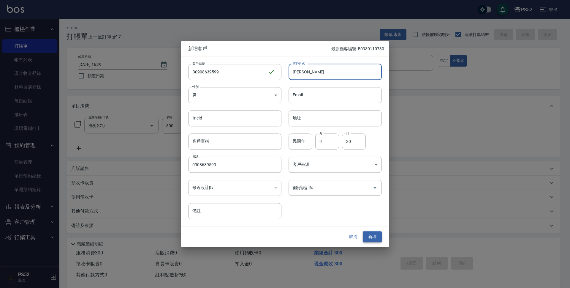
type input "[PERSON_NAME]"
click at [374, 237] on button "新增" at bounding box center [372, 236] width 19 height 11
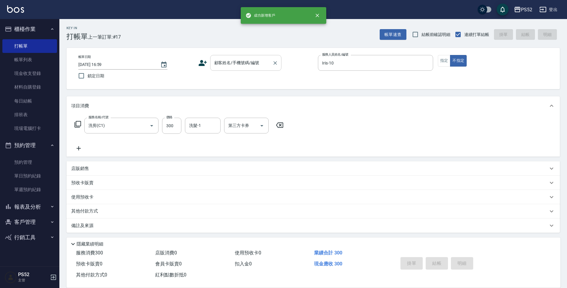
click at [255, 62] on input "顧客姓名/手機號碼/編號" at bounding box center [241, 63] width 57 height 10
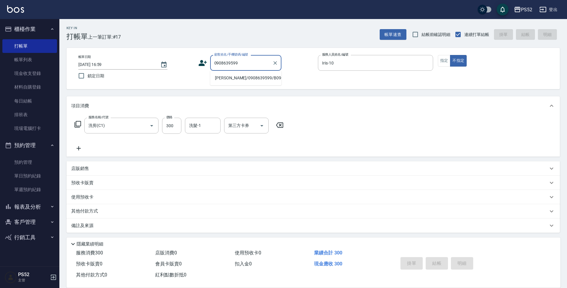
click at [226, 77] on li "[PERSON_NAME]/0908639599/B0908639599" at bounding box center [245, 78] width 71 height 10
type input "[PERSON_NAME]/0908639599/B0908639599"
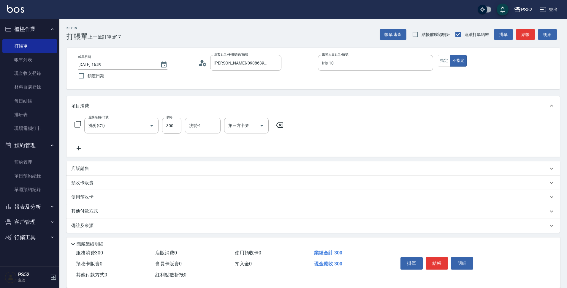
click at [202, 62] on circle at bounding box center [201, 61] width 3 height 3
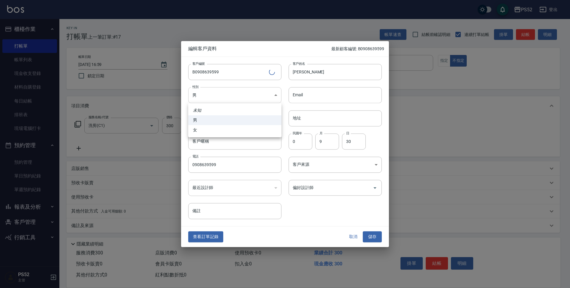
click at [203, 94] on body "PS52 登出 櫃檯作業 打帳單 帳單列表 現金收支登錄 材料自購登錄 每日結帳 排班表 現場電腦打卡 預約管理 預約管理 單日預約紀錄 單週預約紀錄 報表及…" at bounding box center [285, 145] width 570 height 290
click at [196, 129] on li "女" at bounding box center [234, 130] width 93 height 10
type input "[DEMOGRAPHIC_DATA]"
click at [365, 234] on button "儲存" at bounding box center [372, 236] width 19 height 11
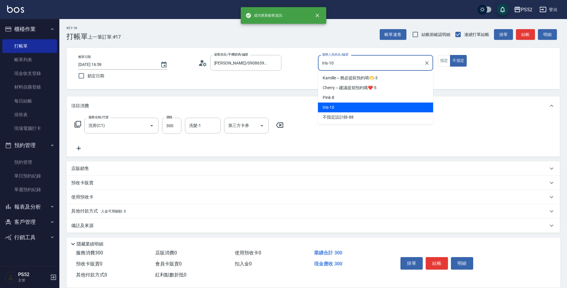
click at [385, 63] on input "Iris-10" at bounding box center [371, 63] width 101 height 10
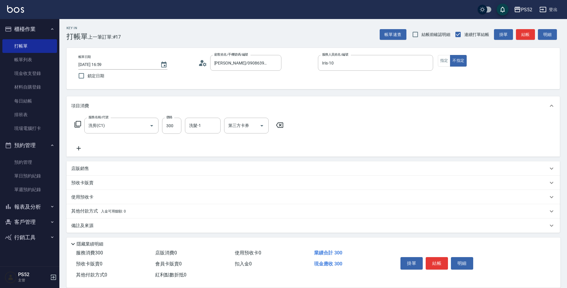
click at [398, 170] on div "店販銷售" at bounding box center [309, 168] width 477 height 6
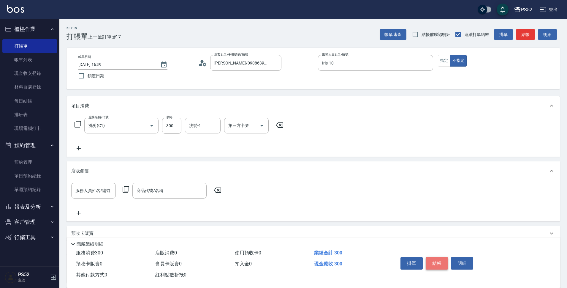
click at [437, 257] on button "結帳" at bounding box center [437, 263] width 22 height 12
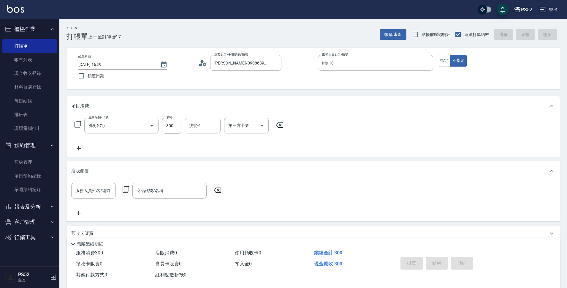
type input "[DATE] 17:03"
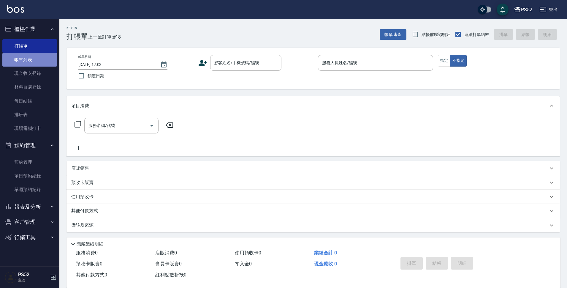
click at [29, 58] on link "帳單列表" at bounding box center [29, 60] width 55 height 14
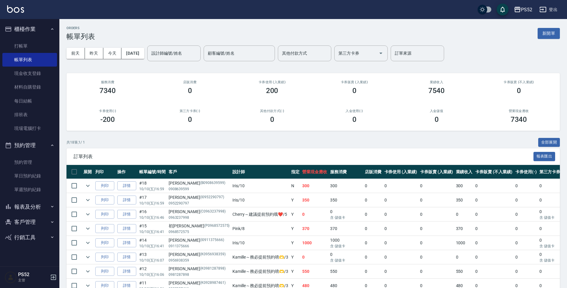
click at [34, 205] on button "報表及分析" at bounding box center [29, 206] width 55 height 15
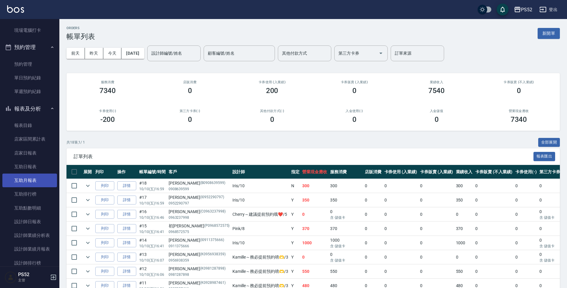
scroll to position [99, 0]
click at [31, 221] on link "設計師日報表" at bounding box center [29, 221] width 55 height 14
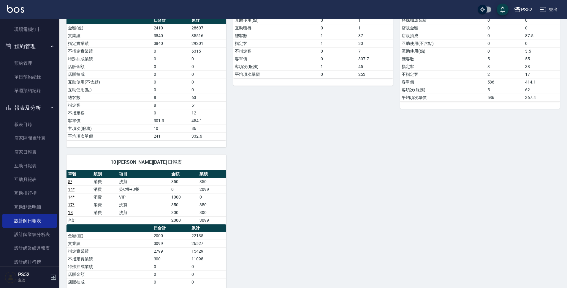
scroll to position [168, 0]
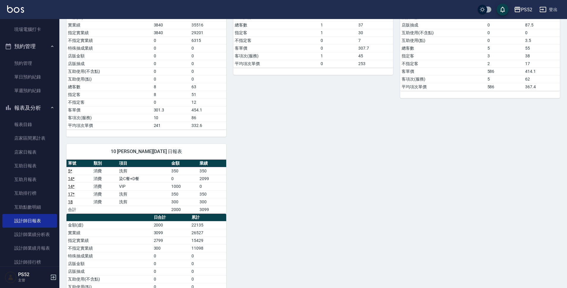
click at [19, 108] on button "報表及分析" at bounding box center [29, 107] width 55 height 15
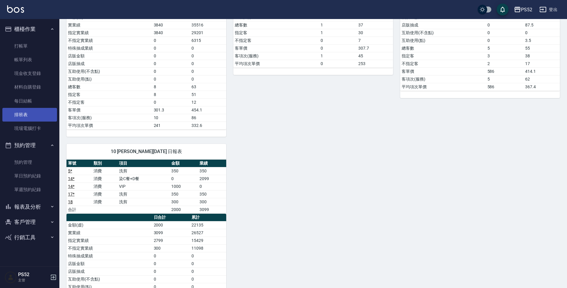
scroll to position [0, 0]
click at [28, 176] on link "單日預約紀錄" at bounding box center [29, 176] width 55 height 14
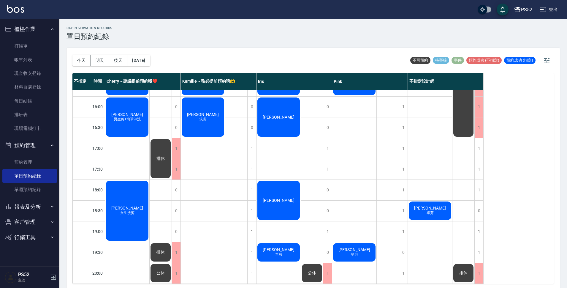
scroll to position [227, 0]
